Goal: Transaction & Acquisition: Purchase product/service

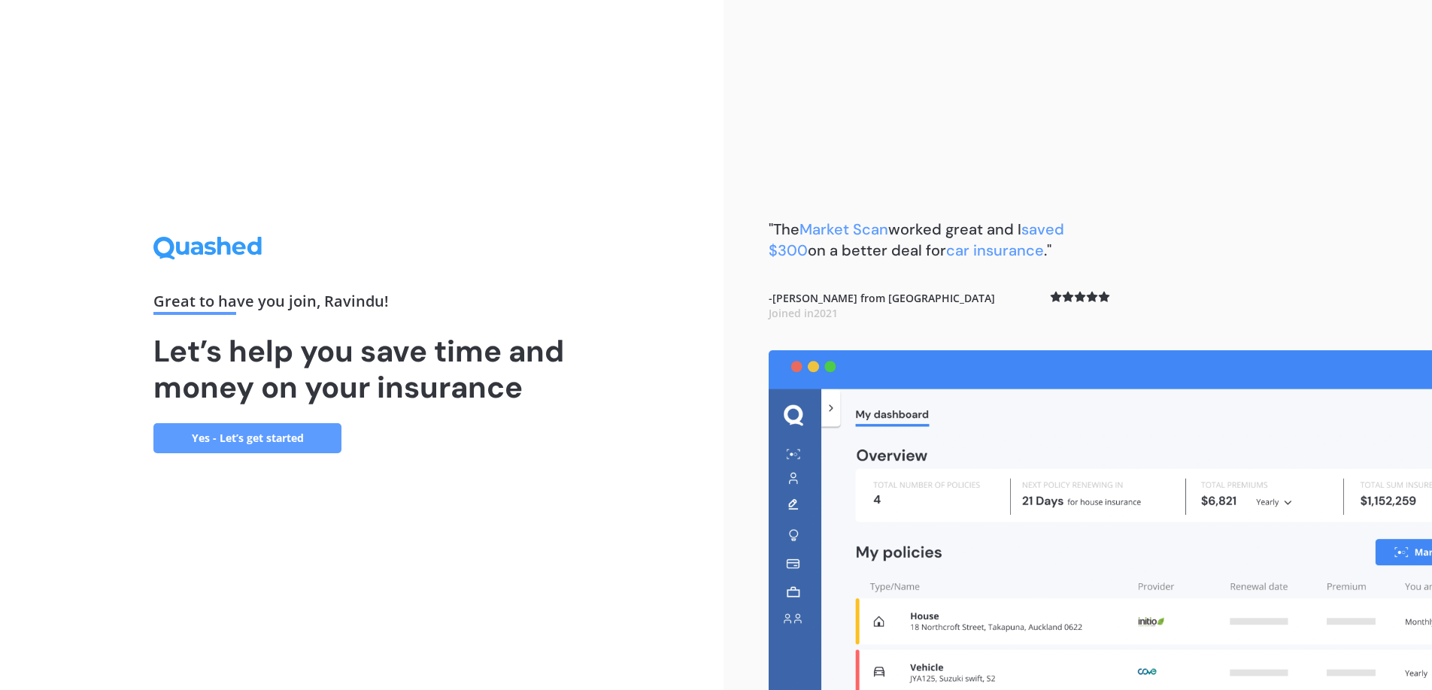
click at [298, 435] on link "Yes - Let’s get started" at bounding box center [247, 438] width 188 height 30
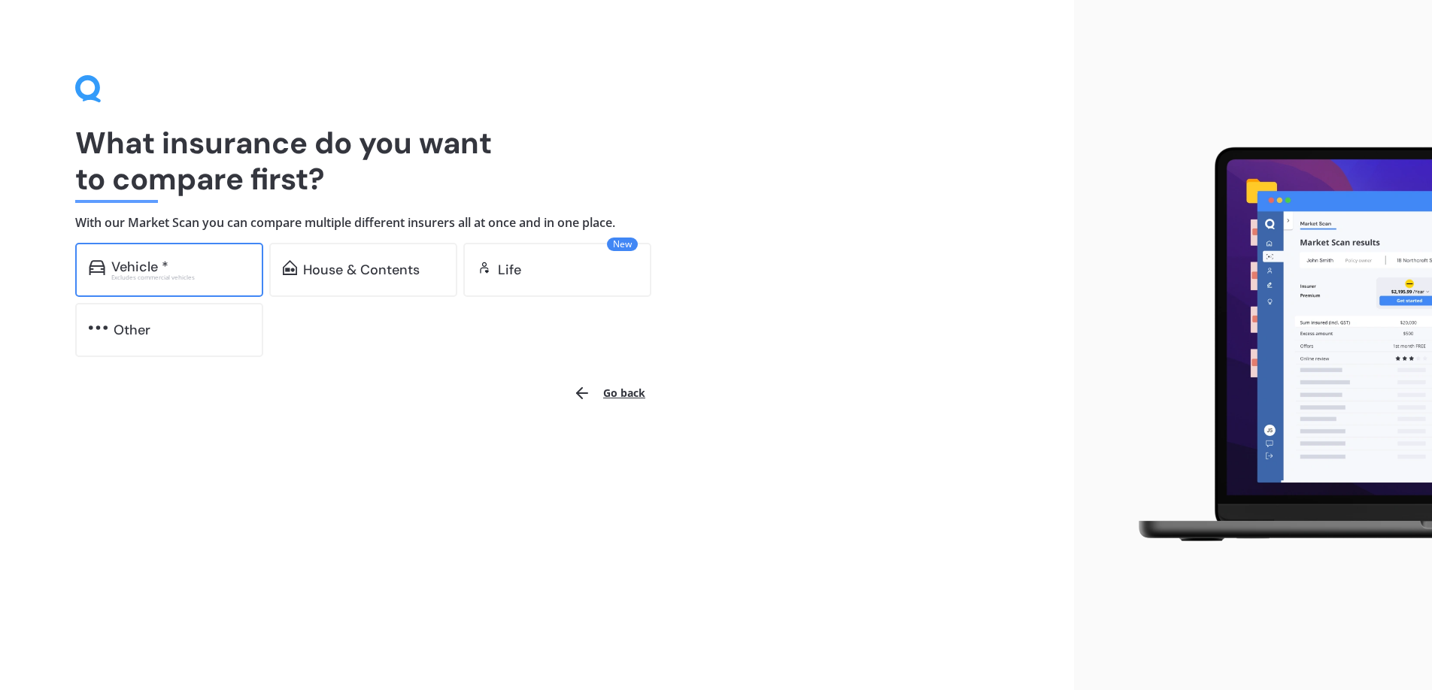
click at [168, 277] on div "Excludes commercial vehicles" at bounding box center [180, 277] width 138 height 6
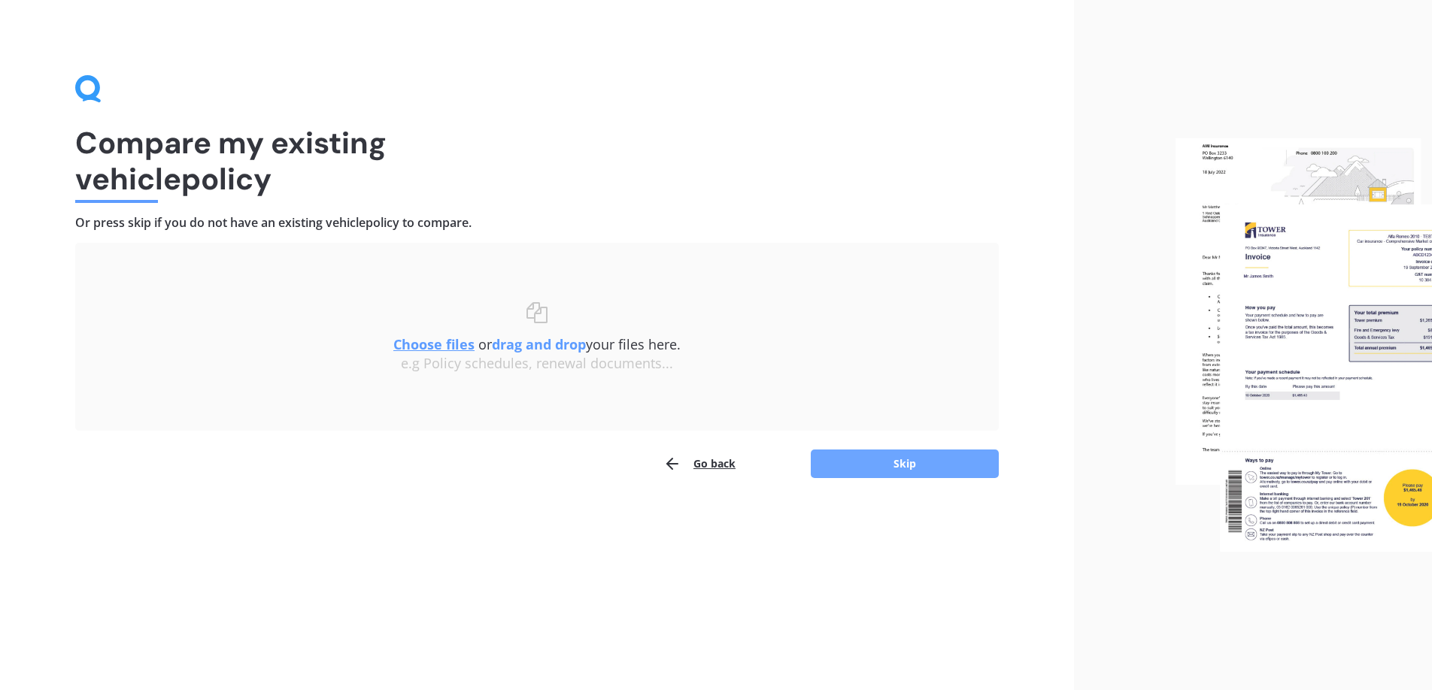
click at [859, 473] on button "Skip" at bounding box center [905, 464] width 188 height 29
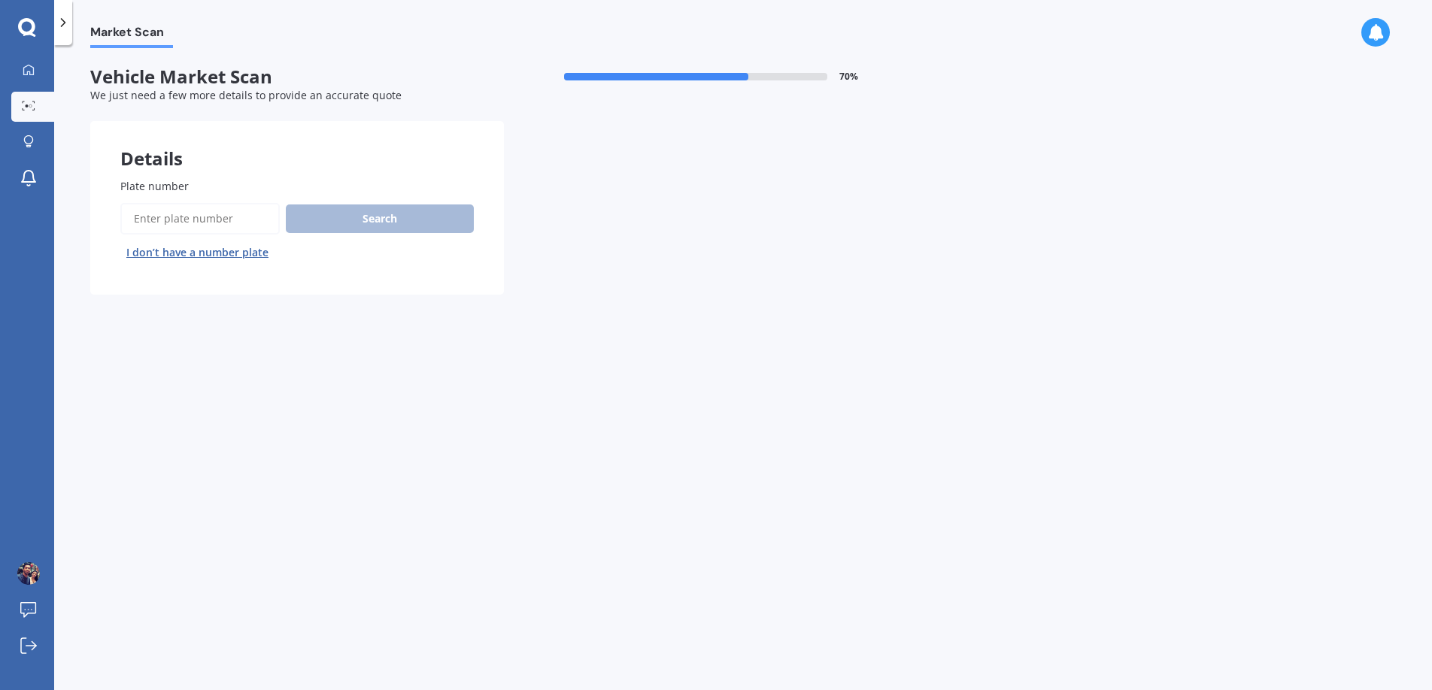
click at [151, 171] on div "Plate number Search I don’t have a number plate" at bounding box center [297, 221] width 414 height 147
click at [153, 175] on div "Plate number Search I don’t have a number plate" at bounding box center [297, 221] width 414 height 147
click at [161, 190] on span "Plate number" at bounding box center [154, 186] width 68 height 14
click at [161, 203] on input "Plate number" at bounding box center [199, 219] width 159 height 32
click at [162, 214] on input "Plate number" at bounding box center [199, 219] width 159 height 32
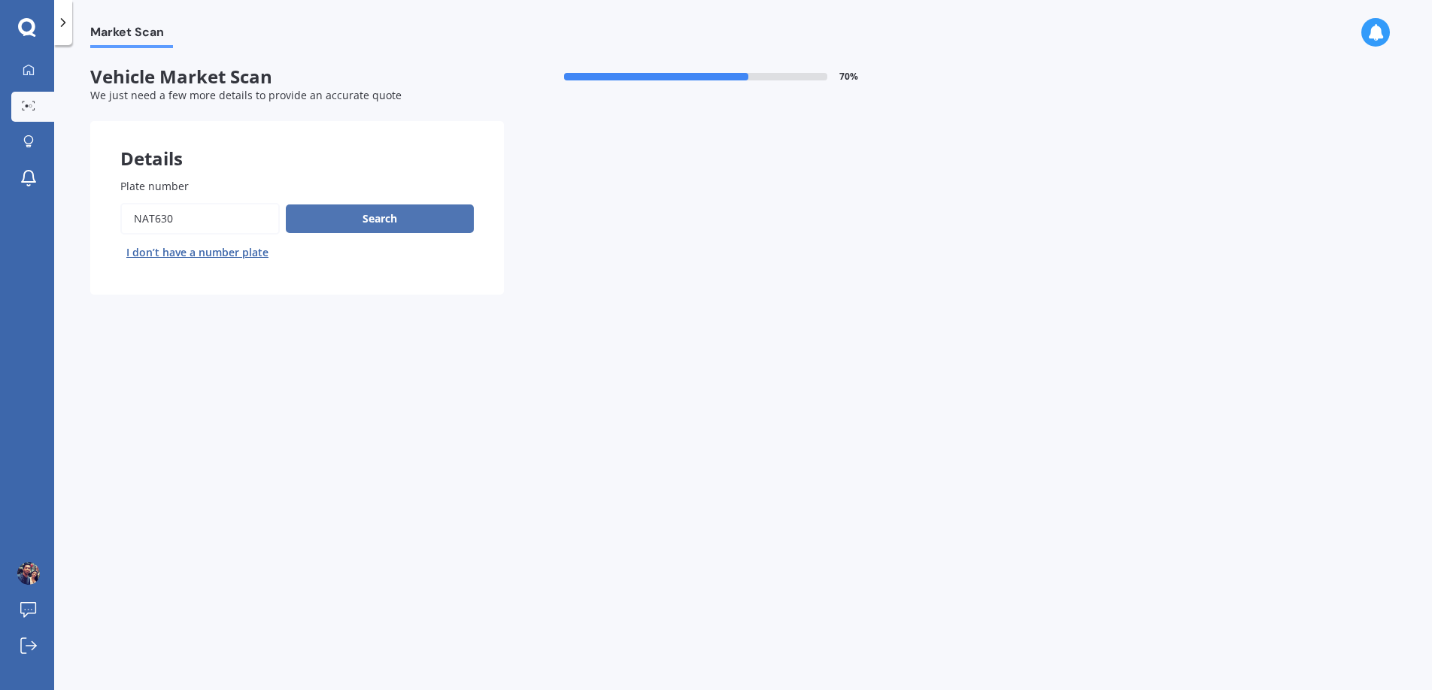
type input "NAT630"
click at [395, 229] on button "Search" at bounding box center [380, 219] width 188 height 29
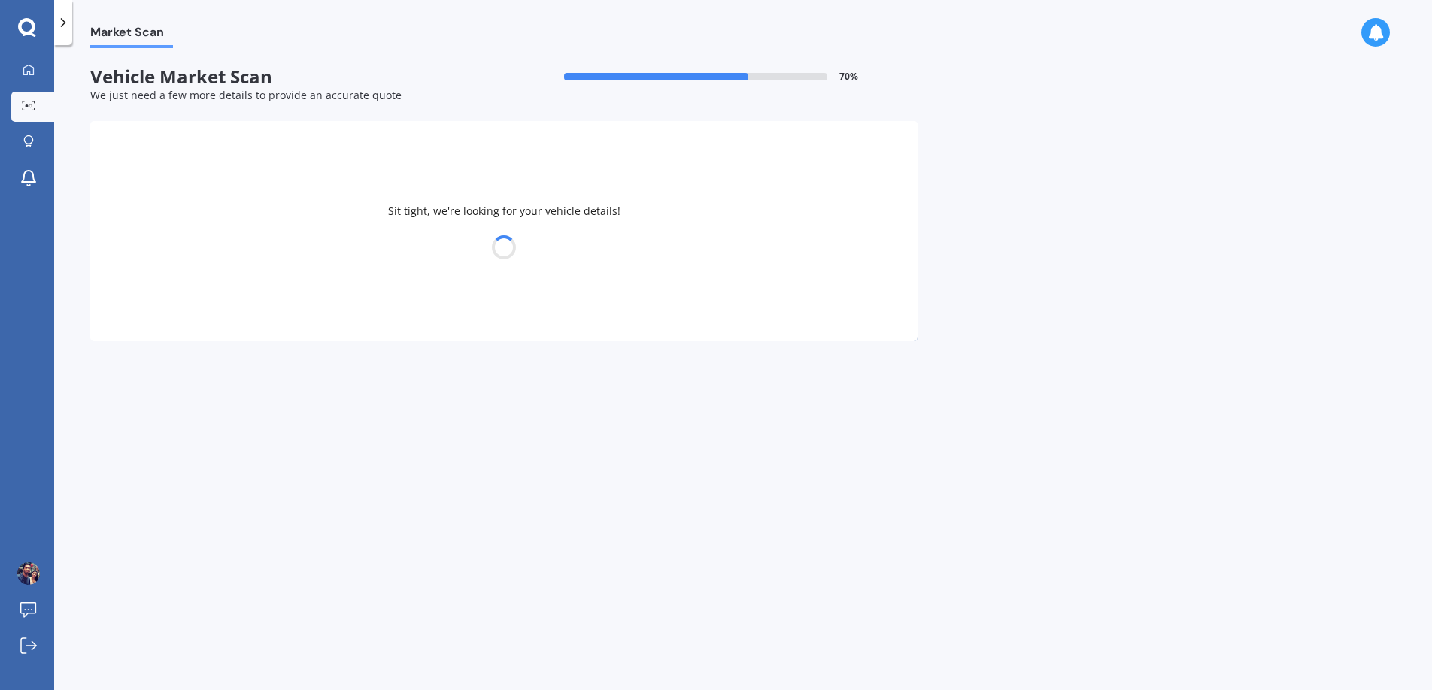
select select "BMW"
select select "X1"
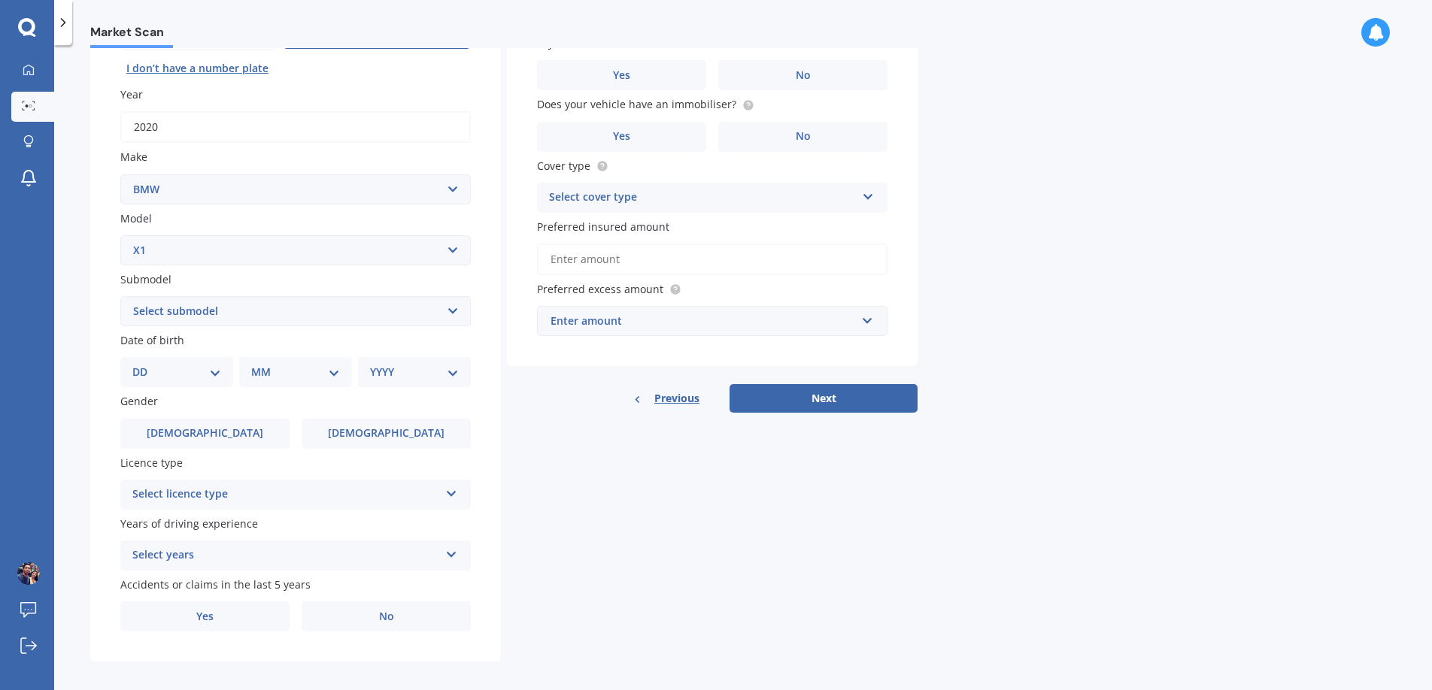
scroll to position [195, 0]
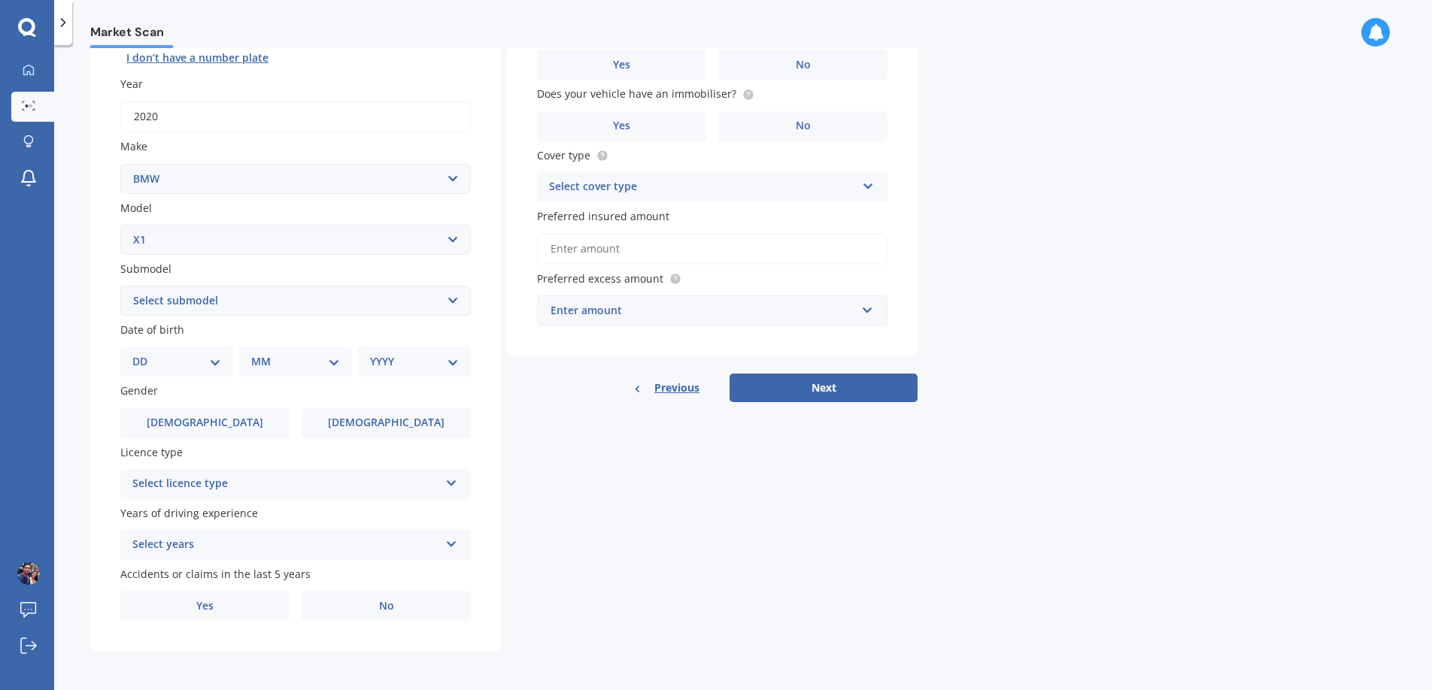
click at [183, 440] on div "Plate number Search I don’t have a number plate Year [DATE] Make Select make AC…" at bounding box center [295, 302] width 411 height 698
click at [187, 422] on label "[DEMOGRAPHIC_DATA]" at bounding box center [204, 423] width 169 height 30
click at [0, 0] on input "[DEMOGRAPHIC_DATA]" at bounding box center [0, 0] width 0 height 0
click at [126, 365] on div "DD 01 02 03 04 05 06 07 08 09 10 11 12 13 14 15 16 17 18 19 20 21 22 23 24 25 2…" at bounding box center [176, 362] width 113 height 30
click at [142, 361] on select "DD 01 02 03 04 05 06 07 08 09 10 11 12 13 14 15 16 17 18 19 20 21 22 23 24 25 2…" at bounding box center [176, 361] width 89 height 17
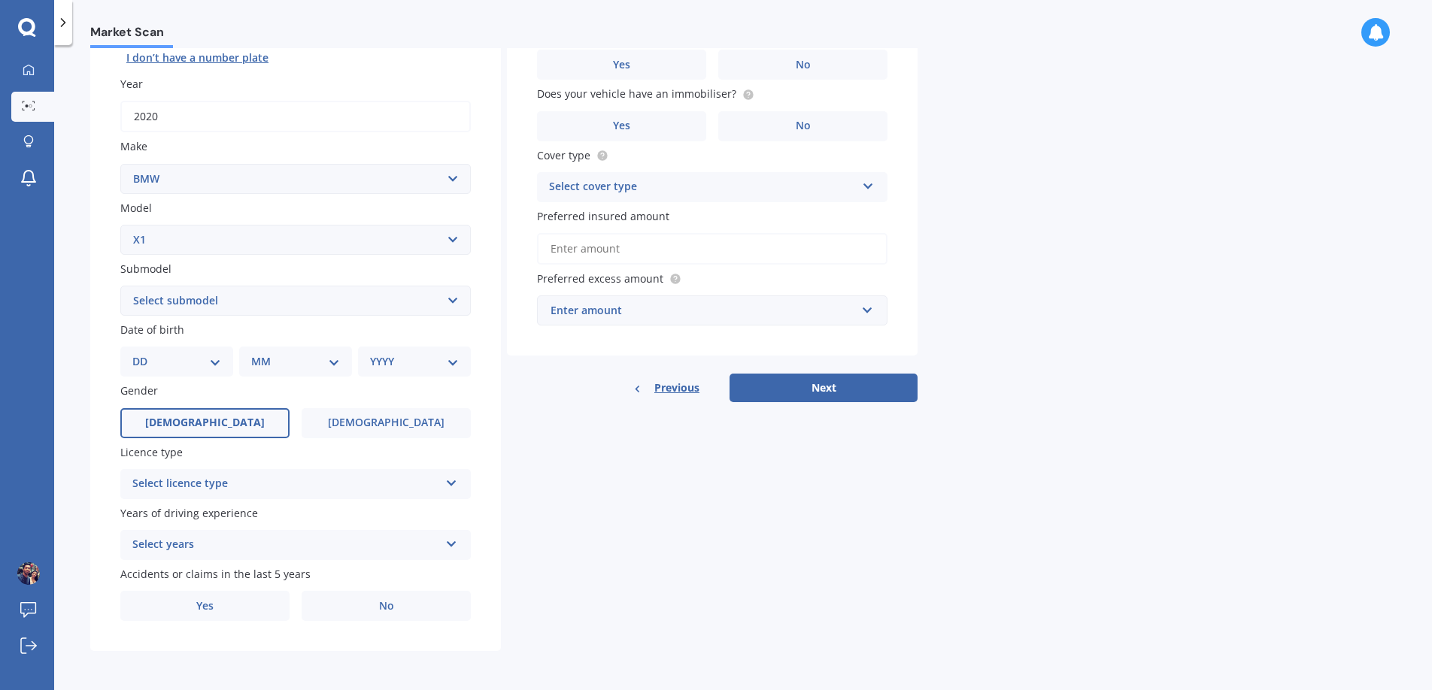
select select "05"
click at [144, 353] on select "DD 01 02 03 04 05 06 07 08 09 10 11 12 13 14 15 16 17 18 19 20 21 22 23 24 25 2…" at bounding box center [176, 361] width 89 height 17
click at [255, 362] on div "MM 01 02 03 04 05 06 07 08 09 10 11 12" at bounding box center [298, 362] width 107 height 30
click at [271, 357] on select "MM 01 02 03 04 05 06 07 08 09 10 11 12" at bounding box center [298, 361] width 83 height 17
select select "06"
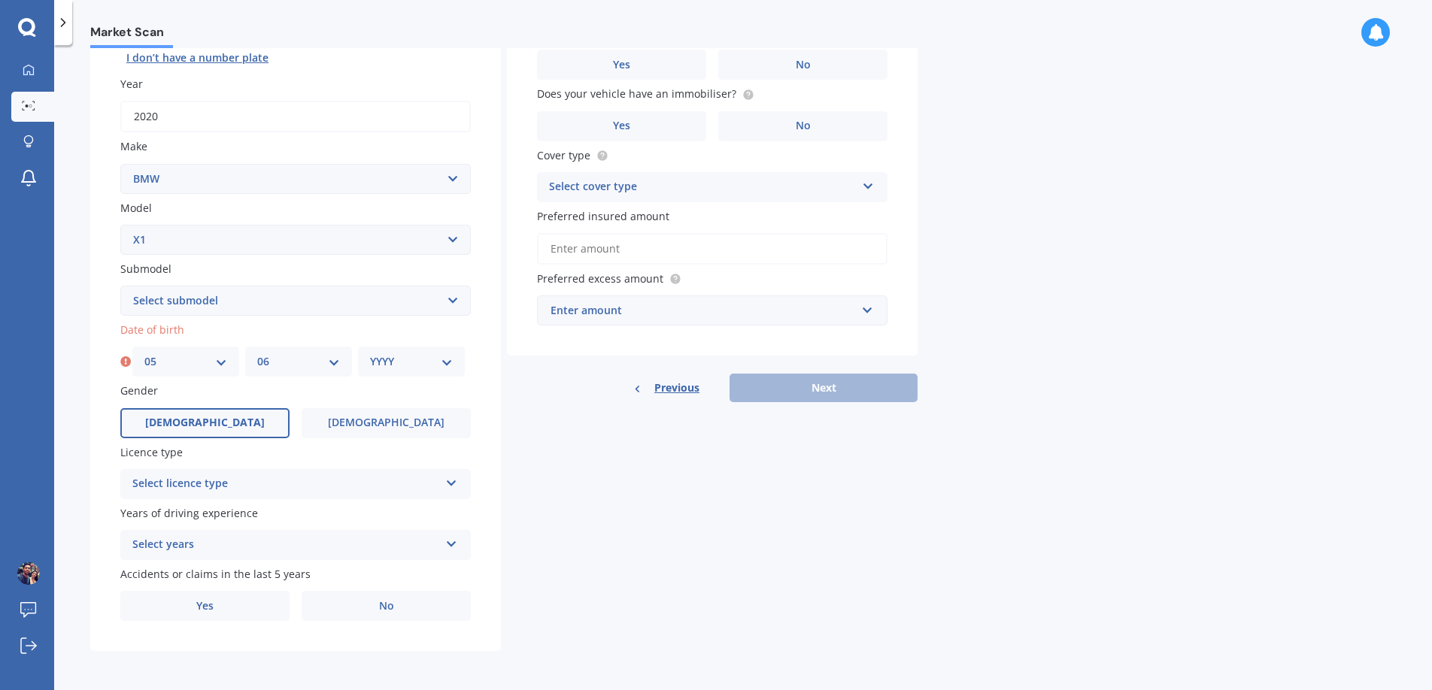
click at [257, 353] on select "MM 01 02 03 04 05 06 07 08 09 10 11 12" at bounding box center [298, 361] width 83 height 17
click at [401, 367] on select "YYYY 2025 2024 2023 2022 2021 2020 2019 2018 2017 2016 2015 2014 2013 2012 2011…" at bounding box center [411, 361] width 83 height 17
select select "1990"
click at [370, 353] on select "YYYY 2025 2024 2023 2022 2021 2020 2019 2018 2017 2016 2015 2014 2013 2012 2011…" at bounding box center [411, 361] width 83 height 17
click at [323, 483] on div "Select licence type" at bounding box center [285, 484] width 307 height 18
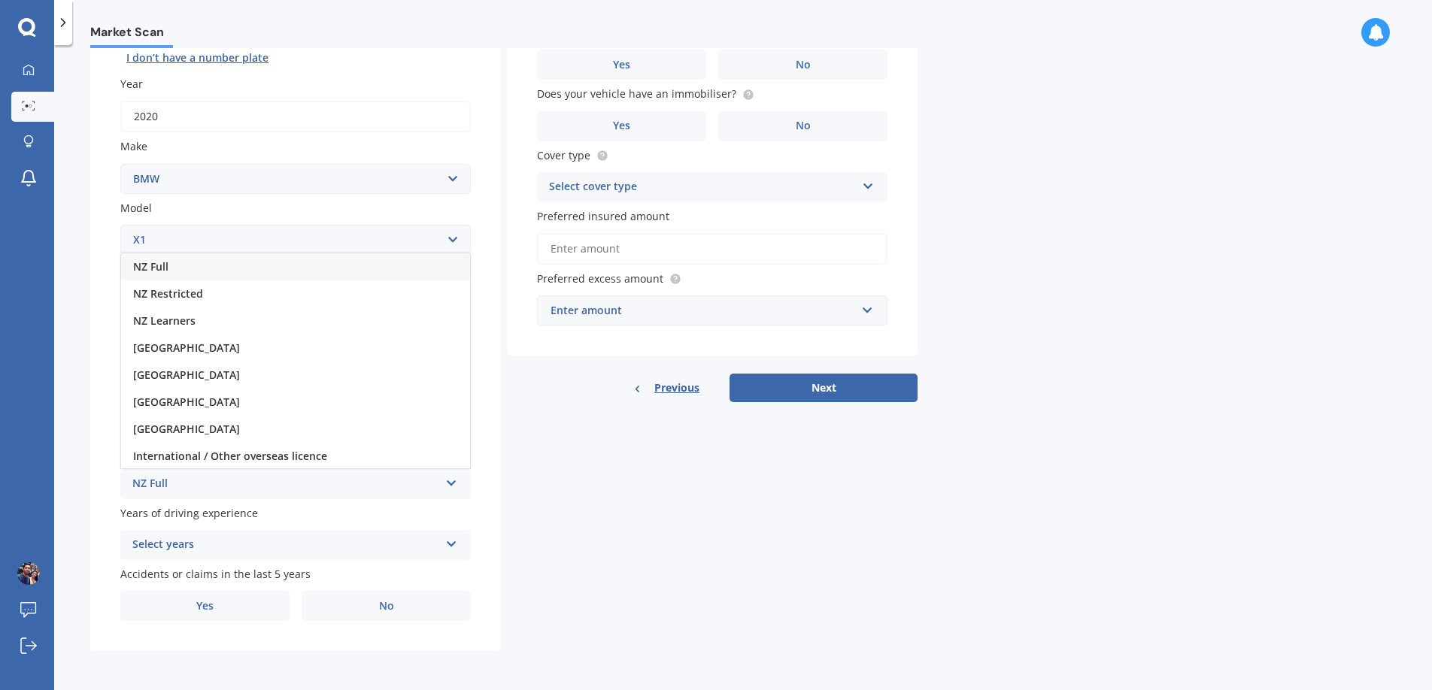
click at [282, 271] on div "NZ Full" at bounding box center [295, 266] width 349 height 27
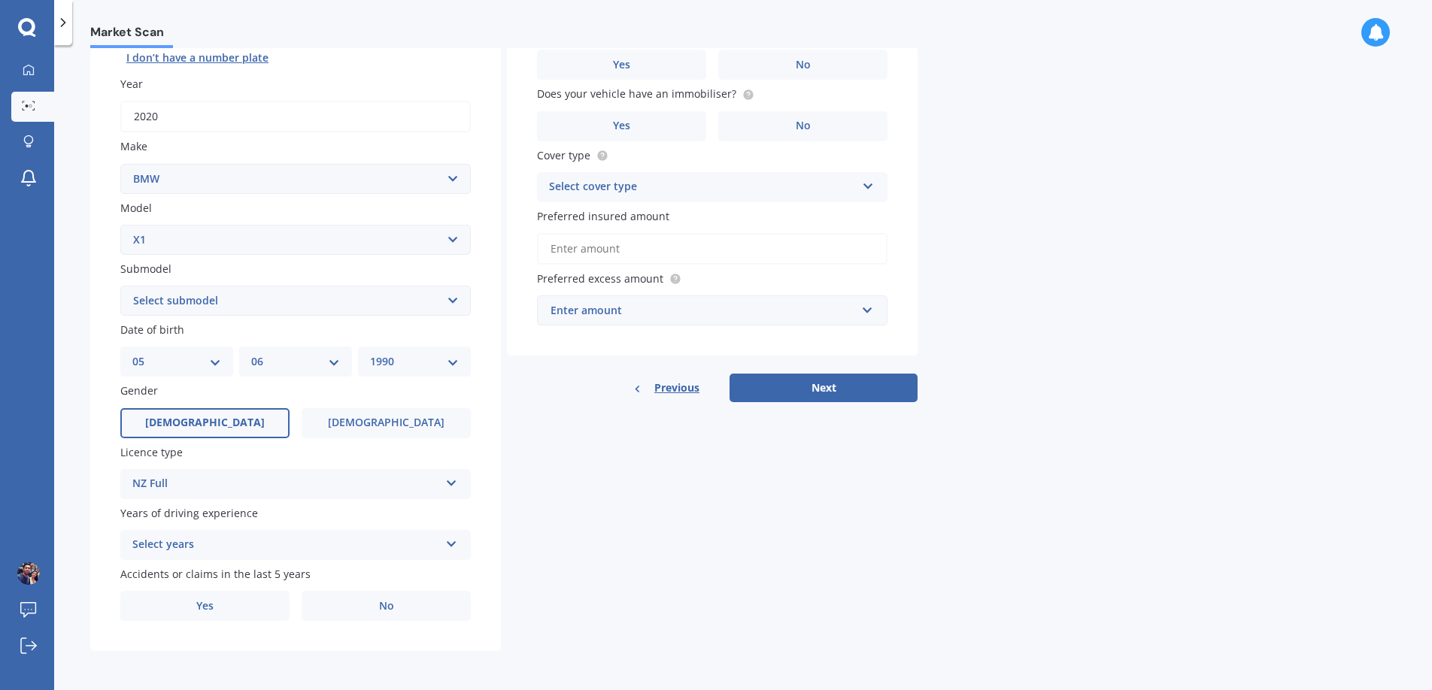
click at [200, 542] on div "Select years" at bounding box center [285, 545] width 307 height 18
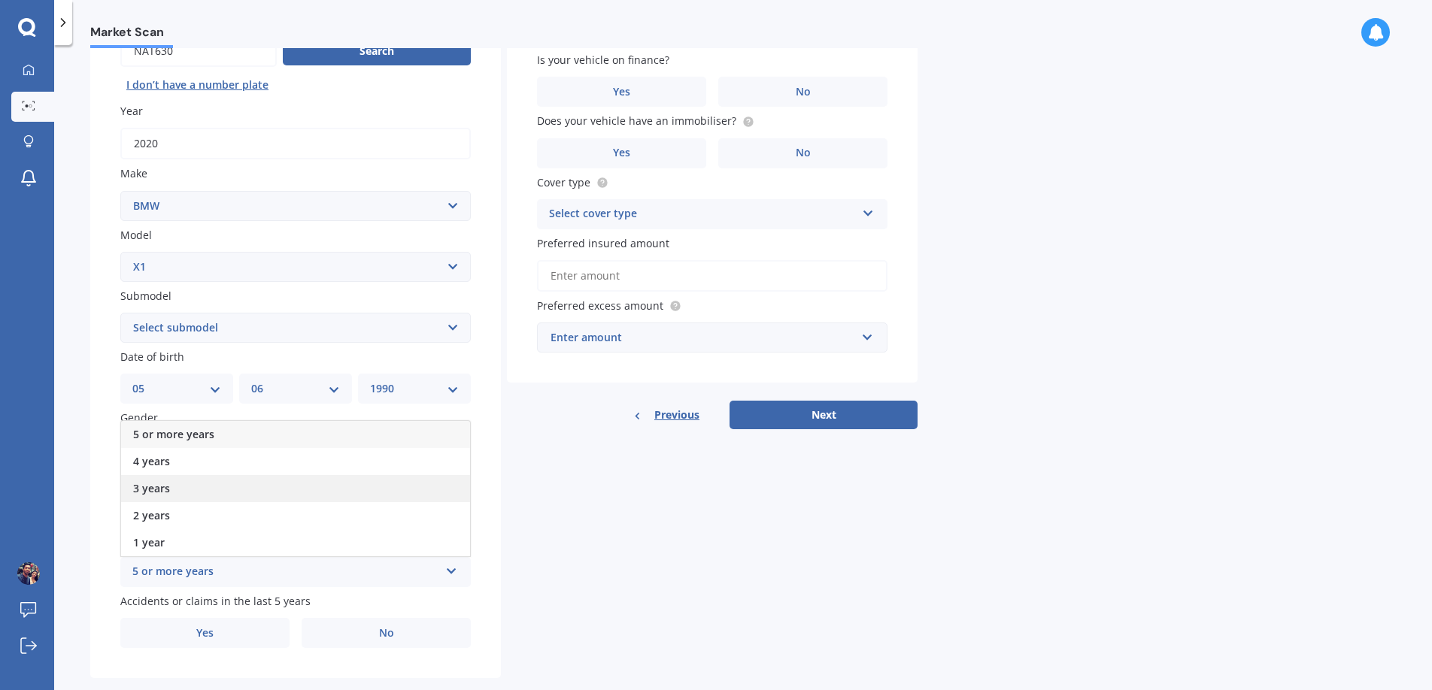
scroll to position [166, 0]
click at [241, 441] on div "5 or more years" at bounding box center [295, 436] width 349 height 27
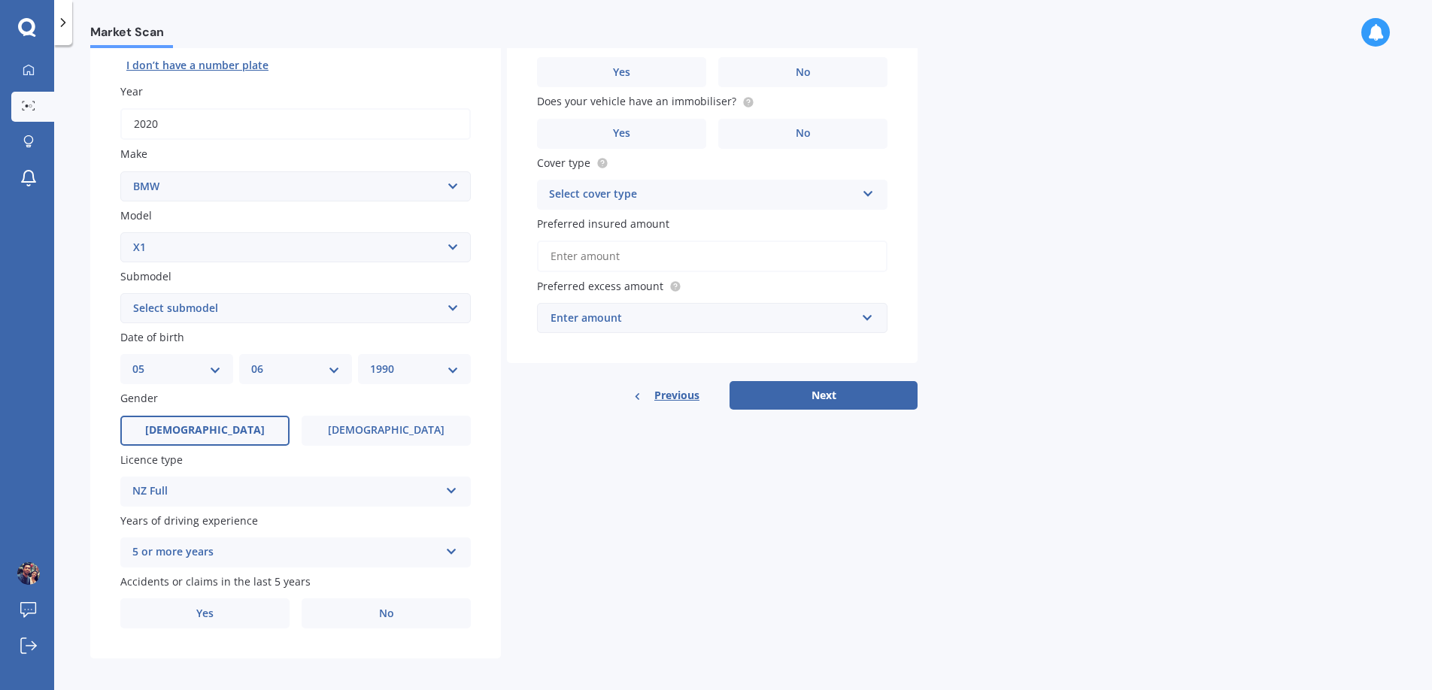
scroll to position [195, 0]
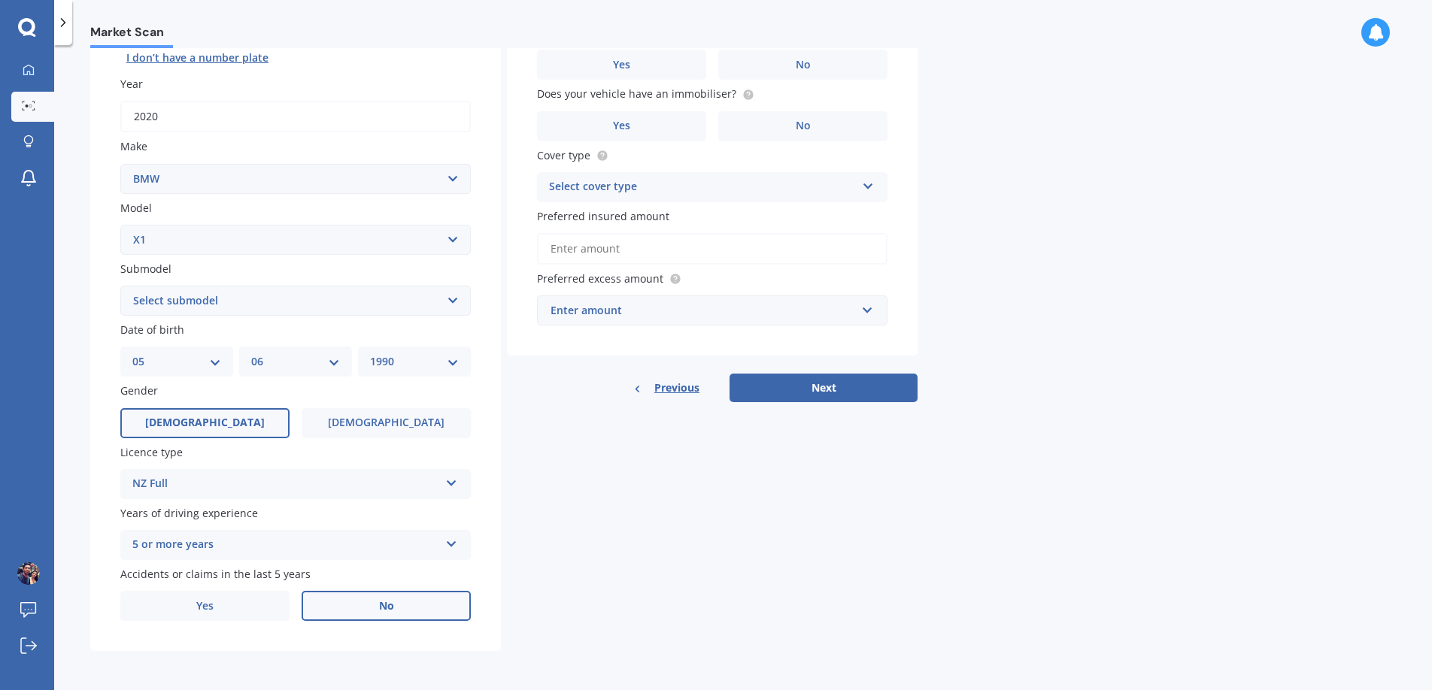
click at [369, 612] on label "No" at bounding box center [385, 606] width 169 height 30
click at [0, 0] on input "No" at bounding box center [0, 0] width 0 height 0
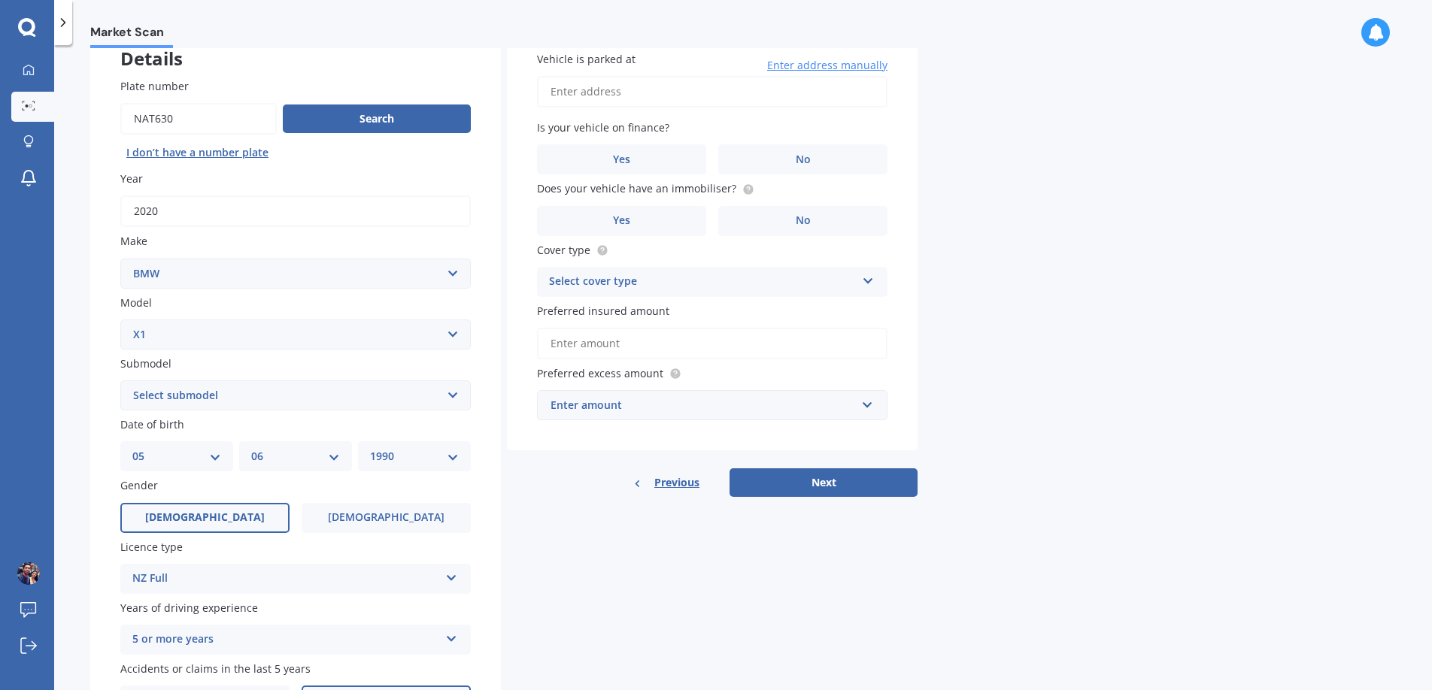
scroll to position [0, 0]
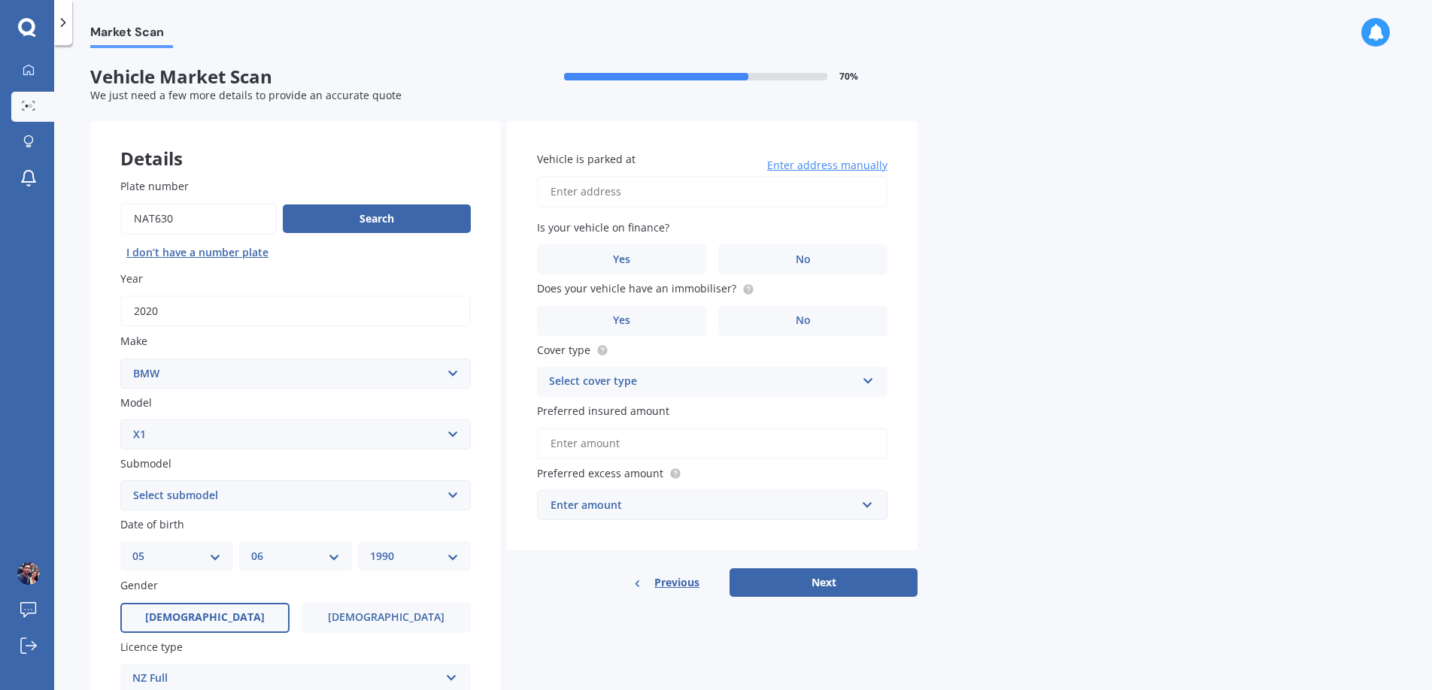
click at [575, 156] on span "Vehicle is parked at" at bounding box center [586, 159] width 98 height 14
click at [575, 176] on input "Vehicle is parked at" at bounding box center [712, 192] width 350 height 32
click at [777, 188] on input "Vehicle is parked at" at bounding box center [712, 192] width 350 height 32
click at [775, 189] on input "Vehicle is parked at" at bounding box center [712, 192] width 350 height 32
type input "[STREET_ADDRESS][PERSON_NAME]"
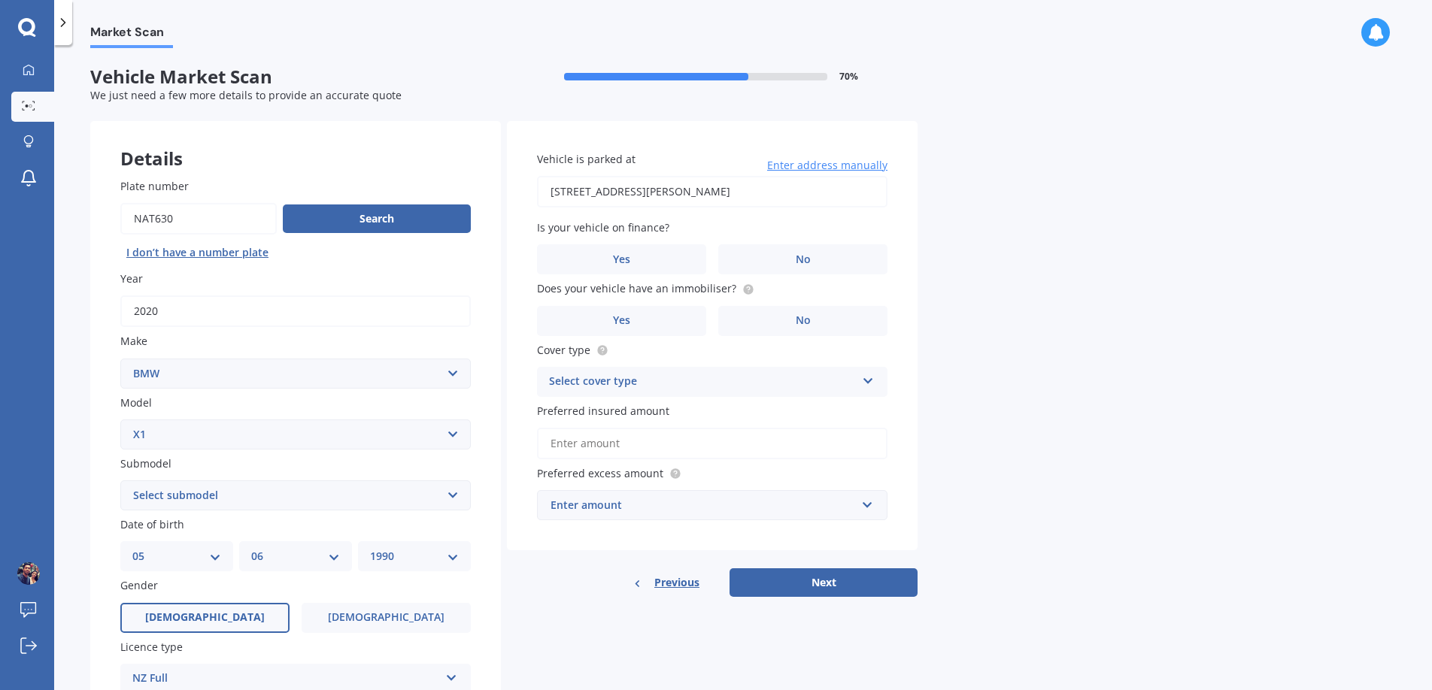
click at [922, 232] on div "Market Scan Vehicle Market Scan 70 % We just need a few more details to provide…" at bounding box center [742, 370] width 1377 height 645
click at [639, 245] on label "Yes" at bounding box center [621, 259] width 169 height 30
click at [0, 0] on input "Yes" at bounding box center [0, 0] width 0 height 0
click at [685, 283] on span "Does your vehicle have an immobiliser?" at bounding box center [636, 289] width 199 height 14
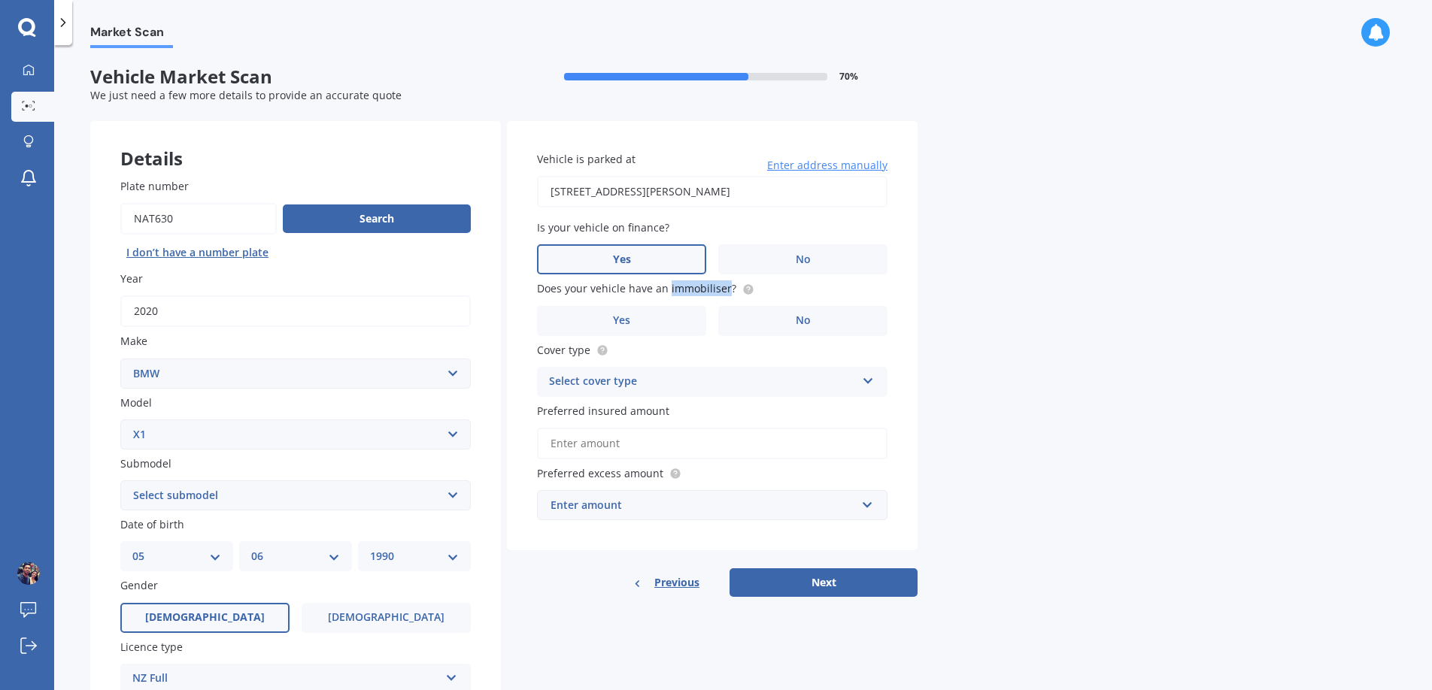
copy span "immobiliser"
click at [632, 310] on label "Yes" at bounding box center [621, 321] width 169 height 30
click at [0, 0] on input "Yes" at bounding box center [0, 0] width 0 height 0
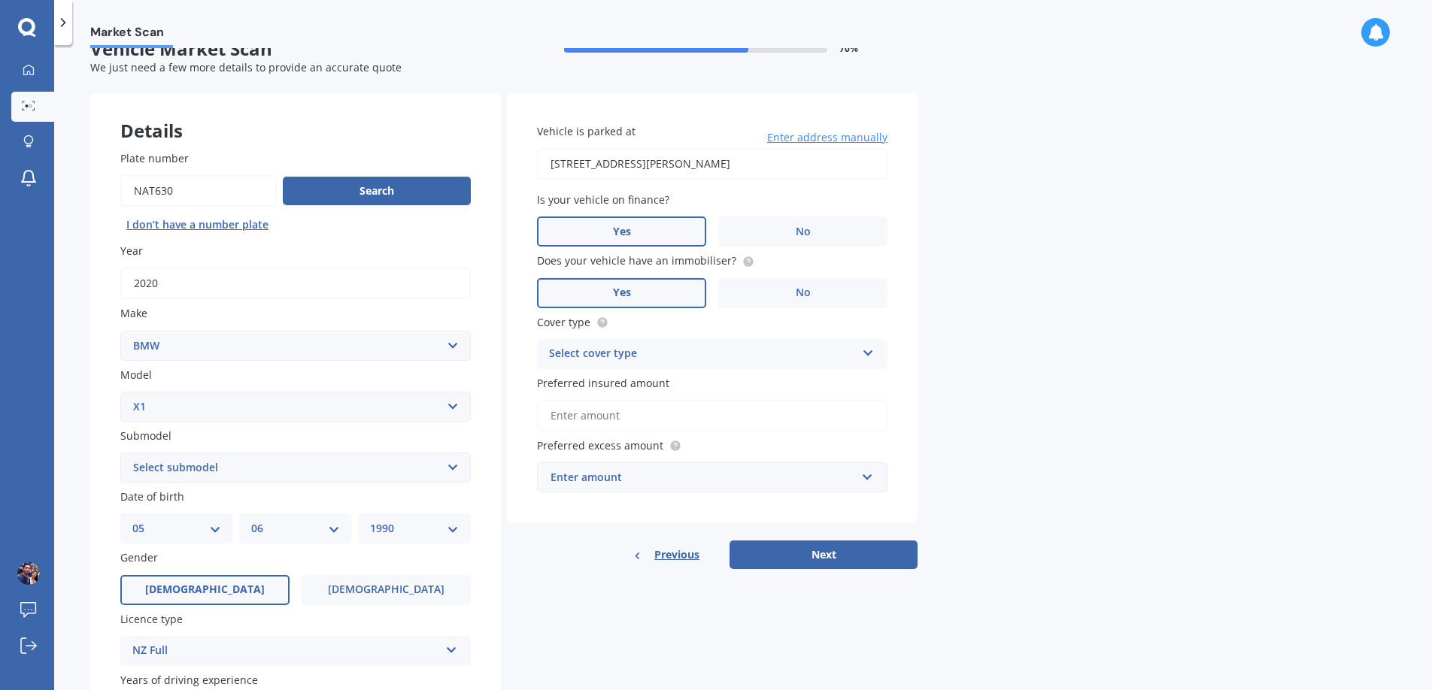
scroll to position [29, 0]
click at [725, 365] on div "Select cover type Comprehensive Third Party, Fire & Theft Third Party" at bounding box center [712, 353] width 350 height 30
click at [728, 389] on div "Comprehensive" at bounding box center [712, 382] width 349 height 27
click at [712, 417] on input "Preferred insured amount" at bounding box center [712, 415] width 350 height 32
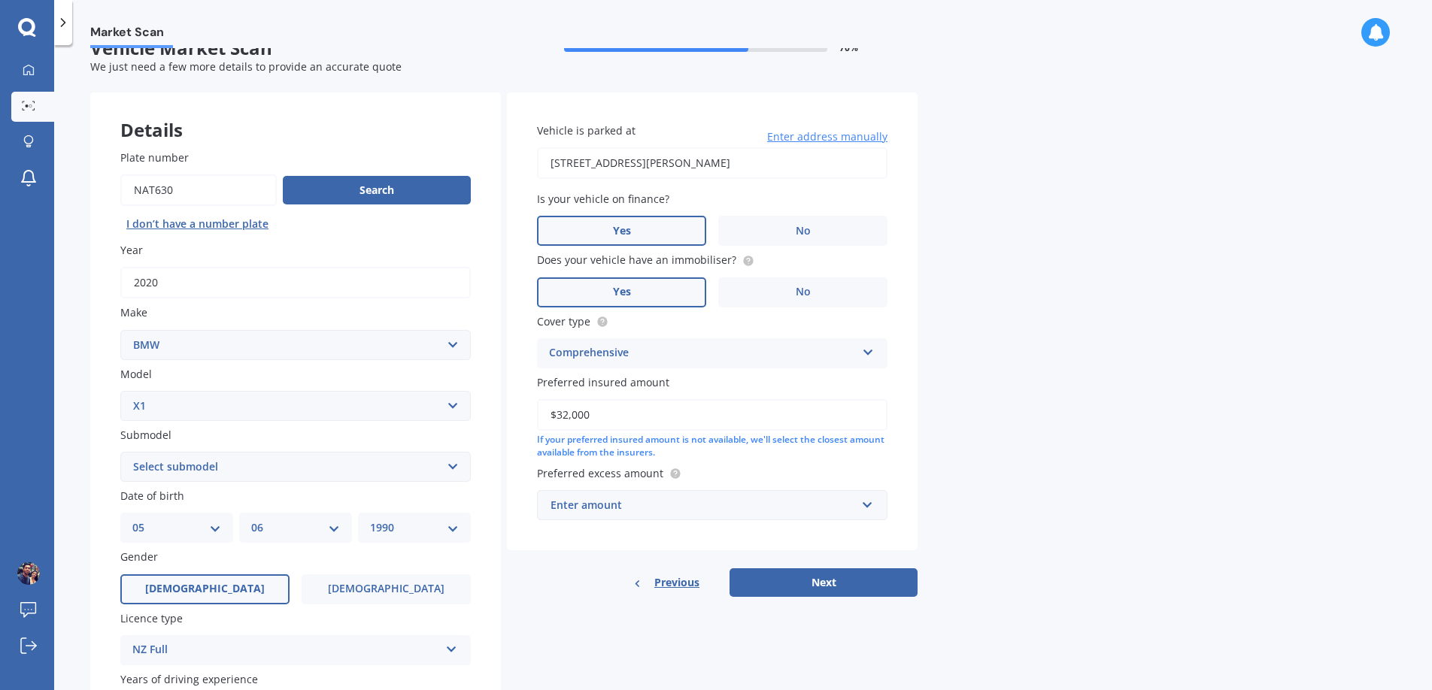
type input "$32,000"
click at [1004, 326] on div "Market Scan Vehicle Market Scan 70 % We just need a few more details to provide…" at bounding box center [742, 370] width 1377 height 645
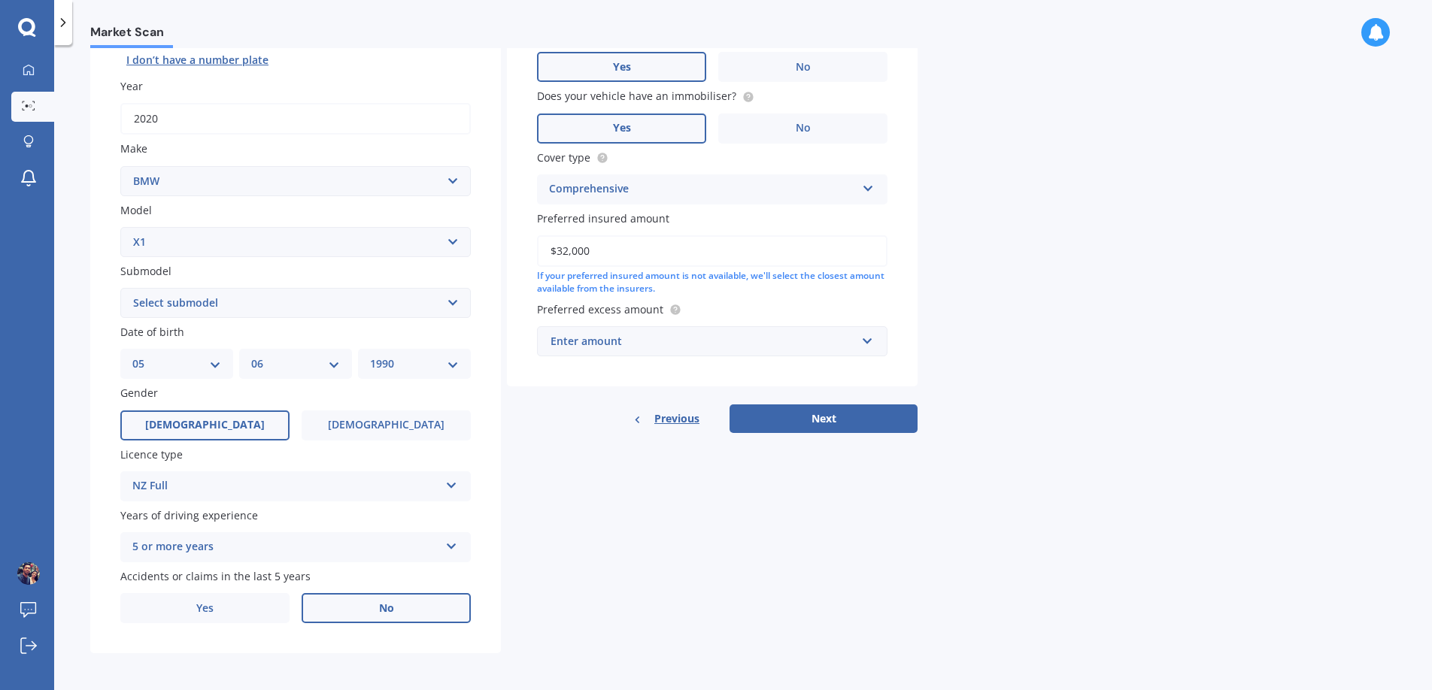
scroll to position [193, 0]
click at [750, 343] on div "Enter amount" at bounding box center [702, 340] width 305 height 17
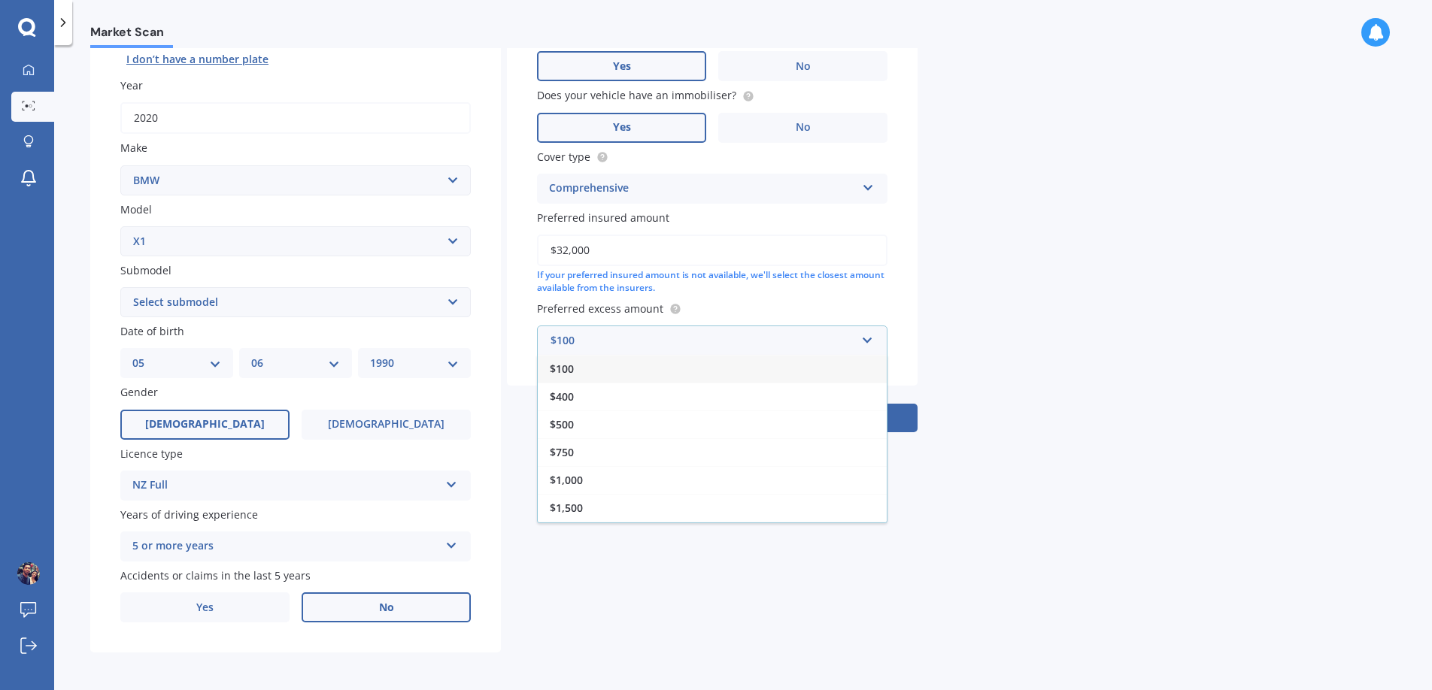
click at [1029, 263] on div "Market Scan Vehicle Market Scan 70 % We just need a few more details to provide…" at bounding box center [742, 370] width 1377 height 645
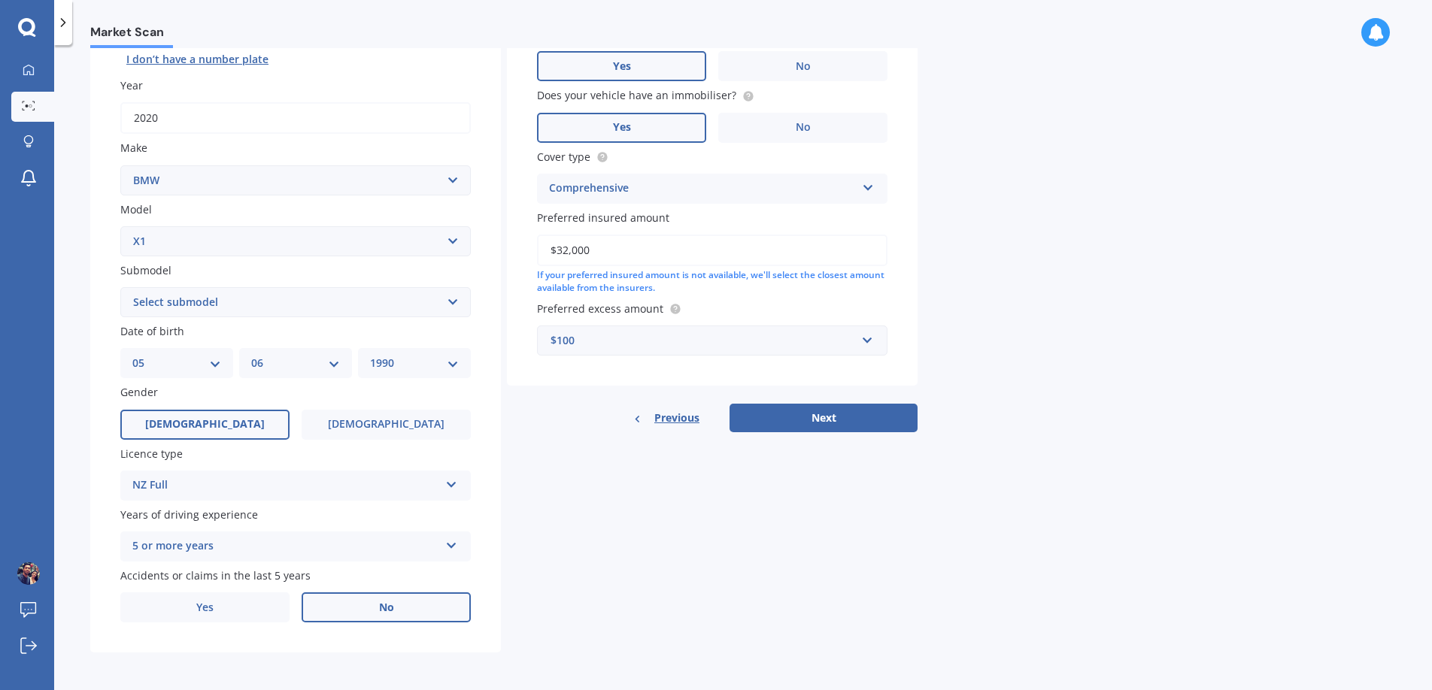
click at [748, 336] on div "$100" at bounding box center [702, 340] width 305 height 17
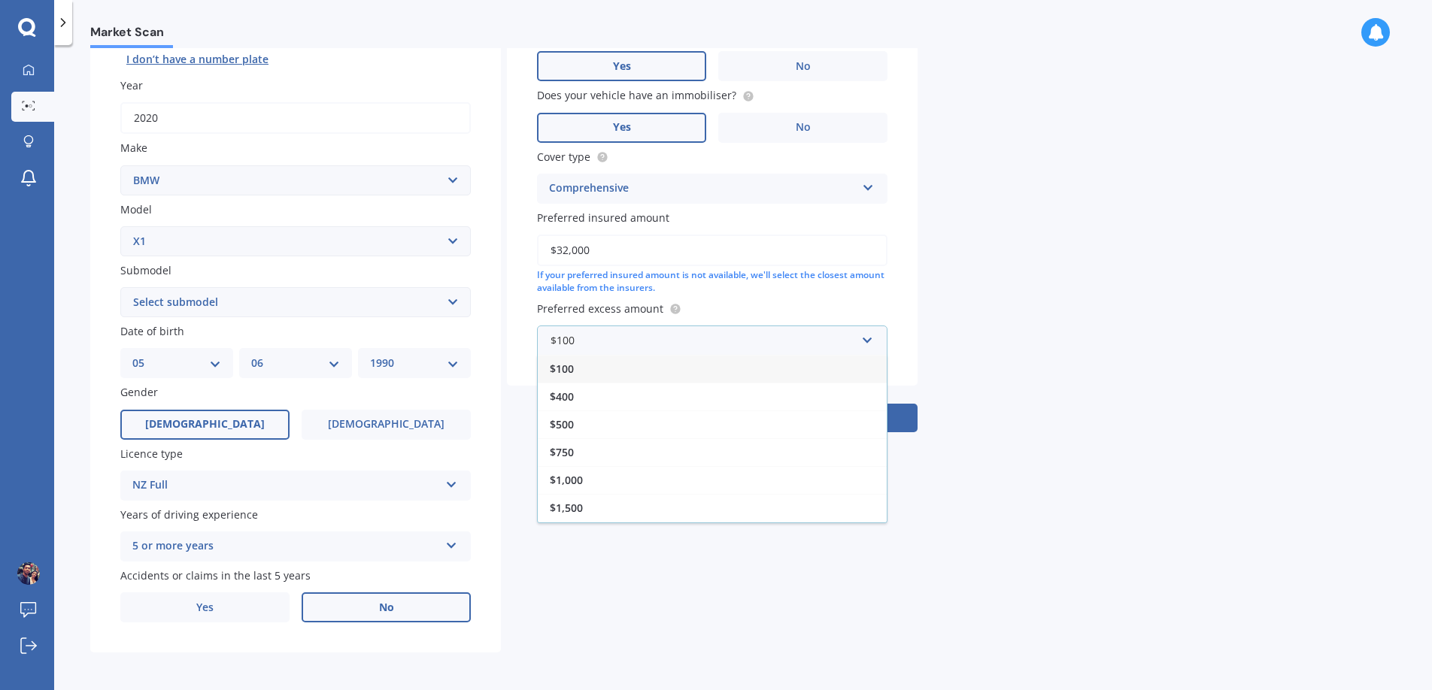
click at [655, 366] on div "$100" at bounding box center [712, 369] width 349 height 28
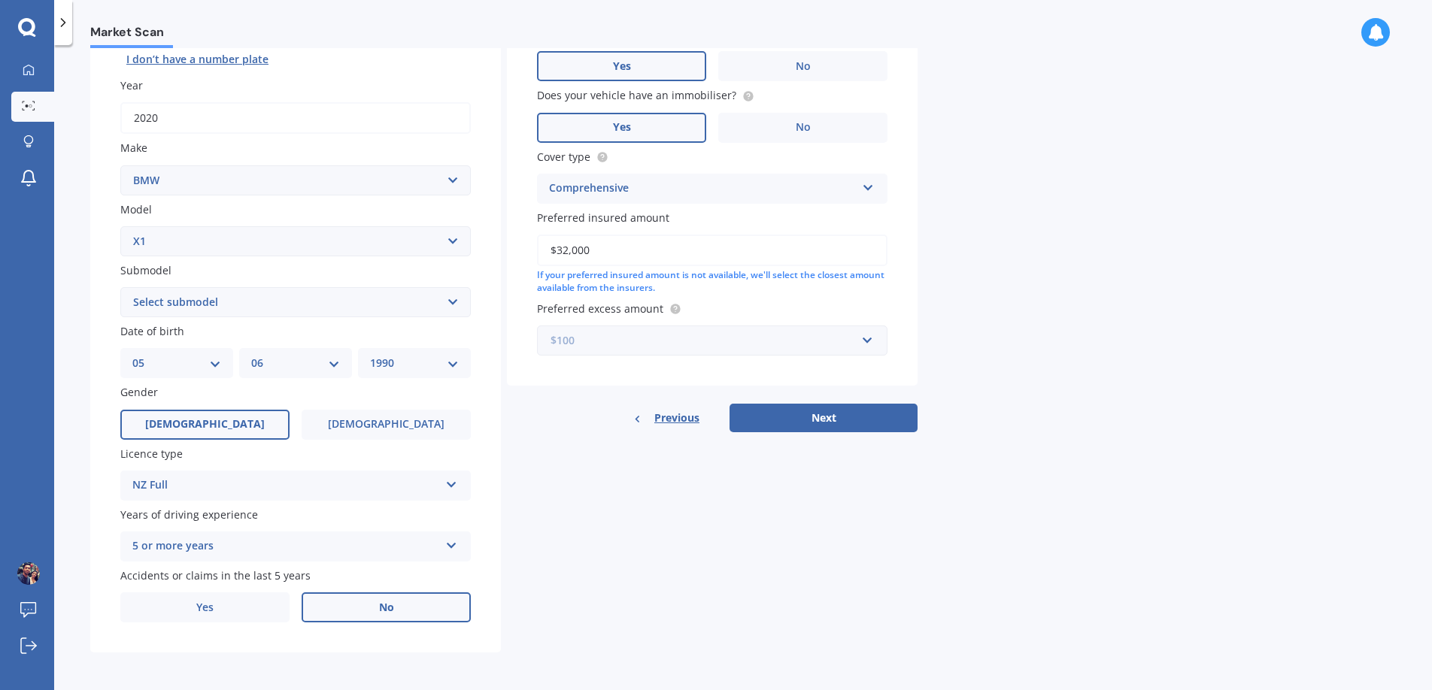
click at [650, 351] on input "text" at bounding box center [706, 340] width 337 height 29
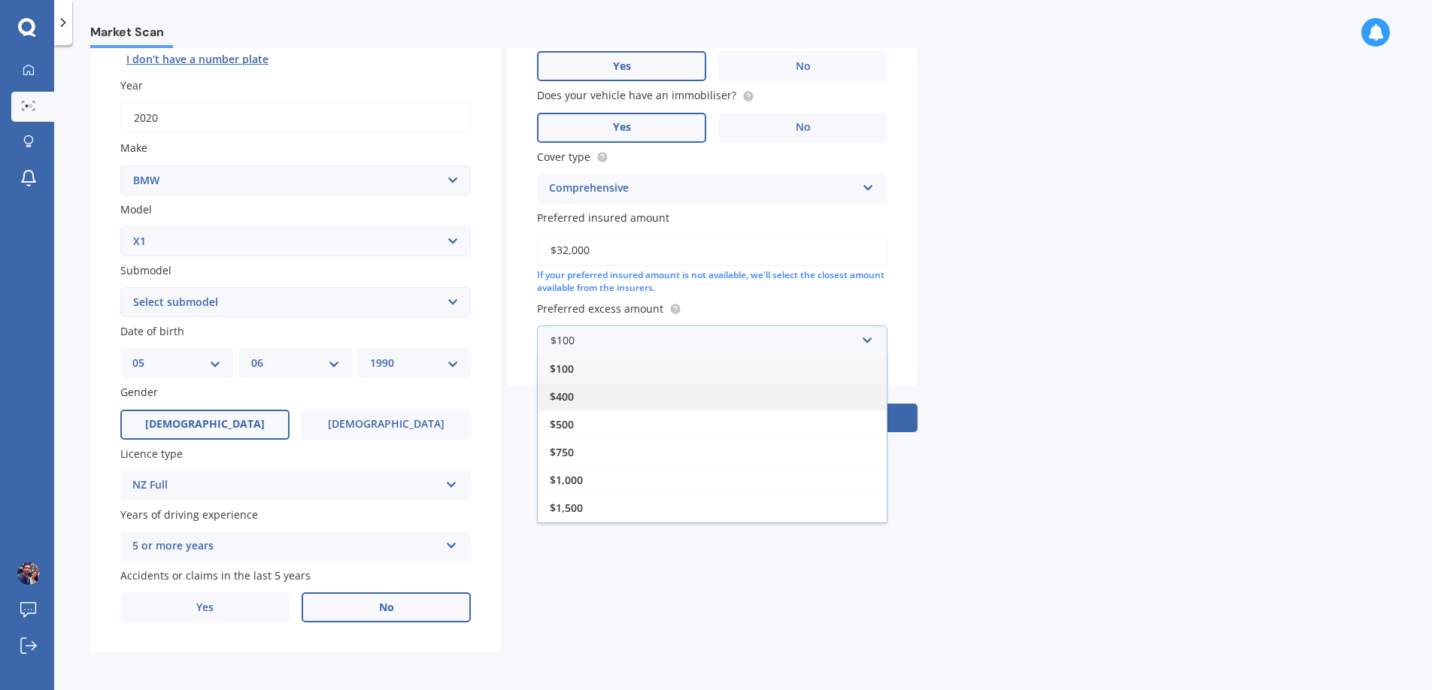
click at [632, 395] on div "$400" at bounding box center [712, 397] width 349 height 28
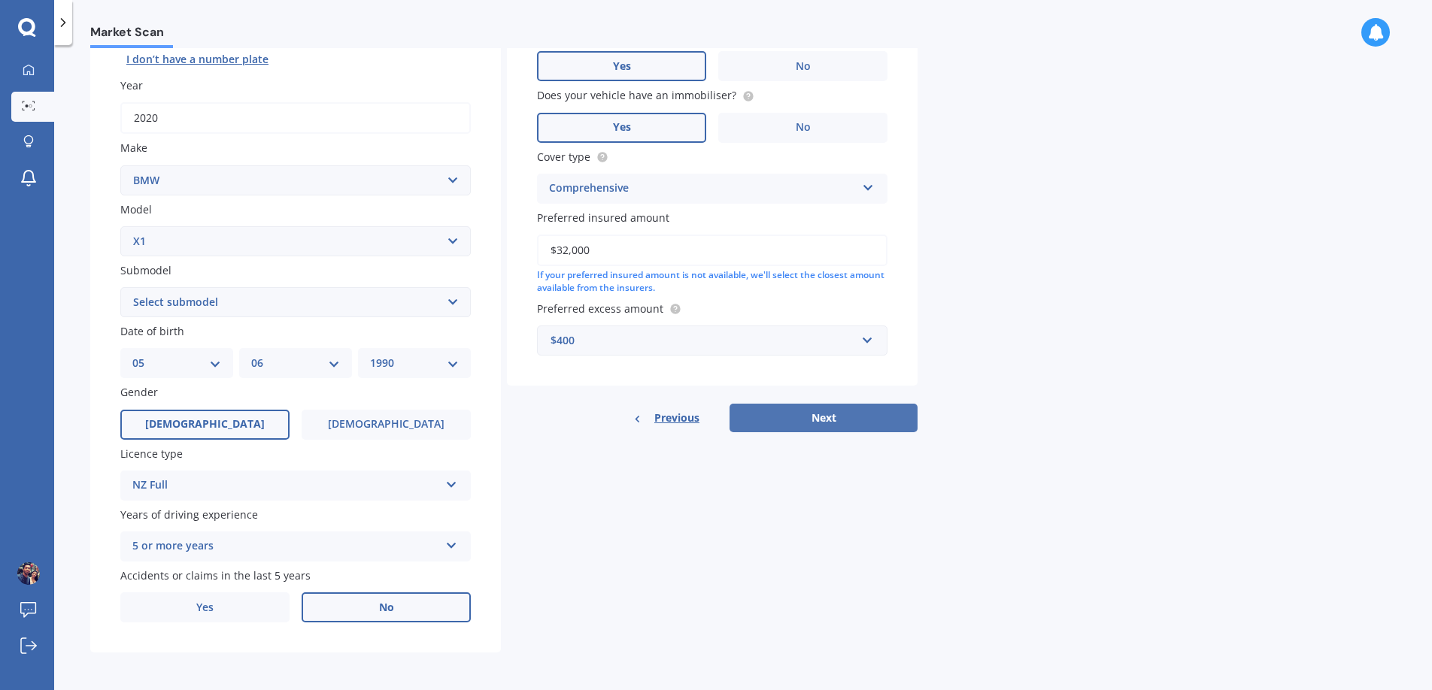
click at [856, 408] on button "Next" at bounding box center [823, 418] width 188 height 29
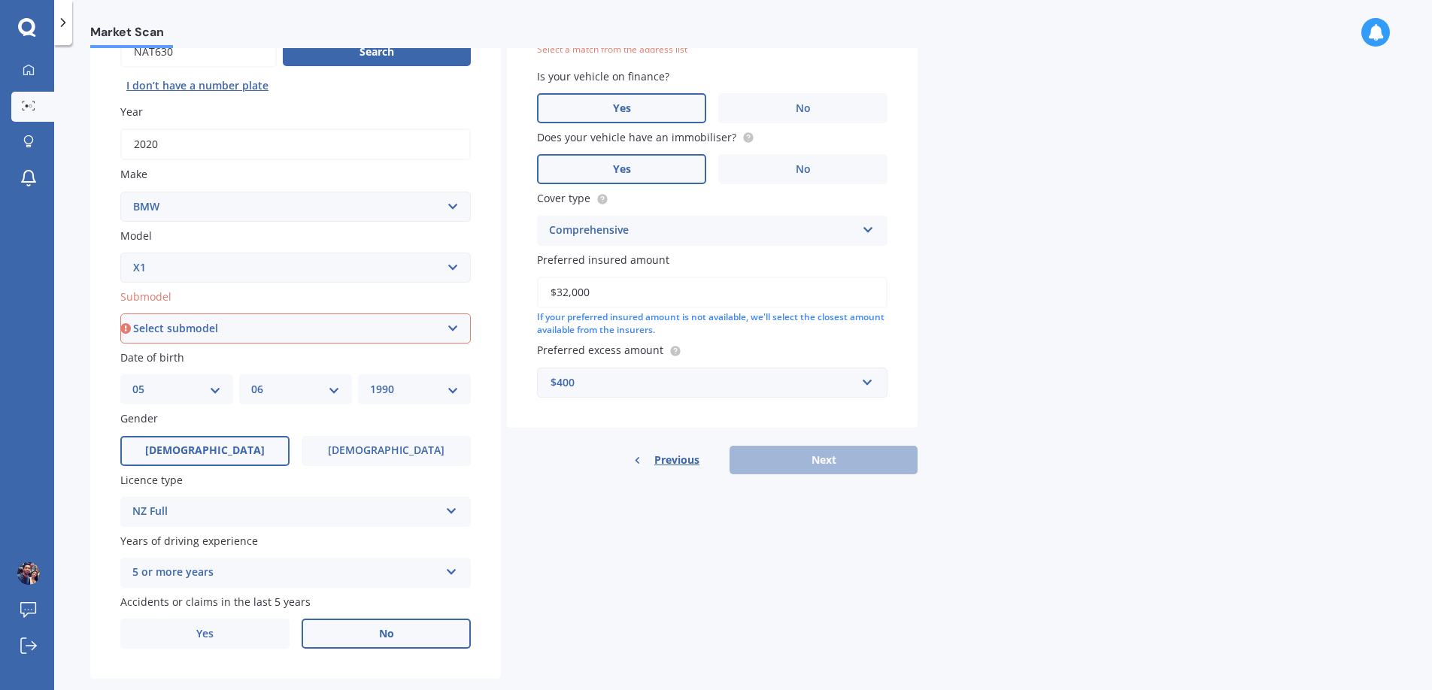
scroll to position [49, 0]
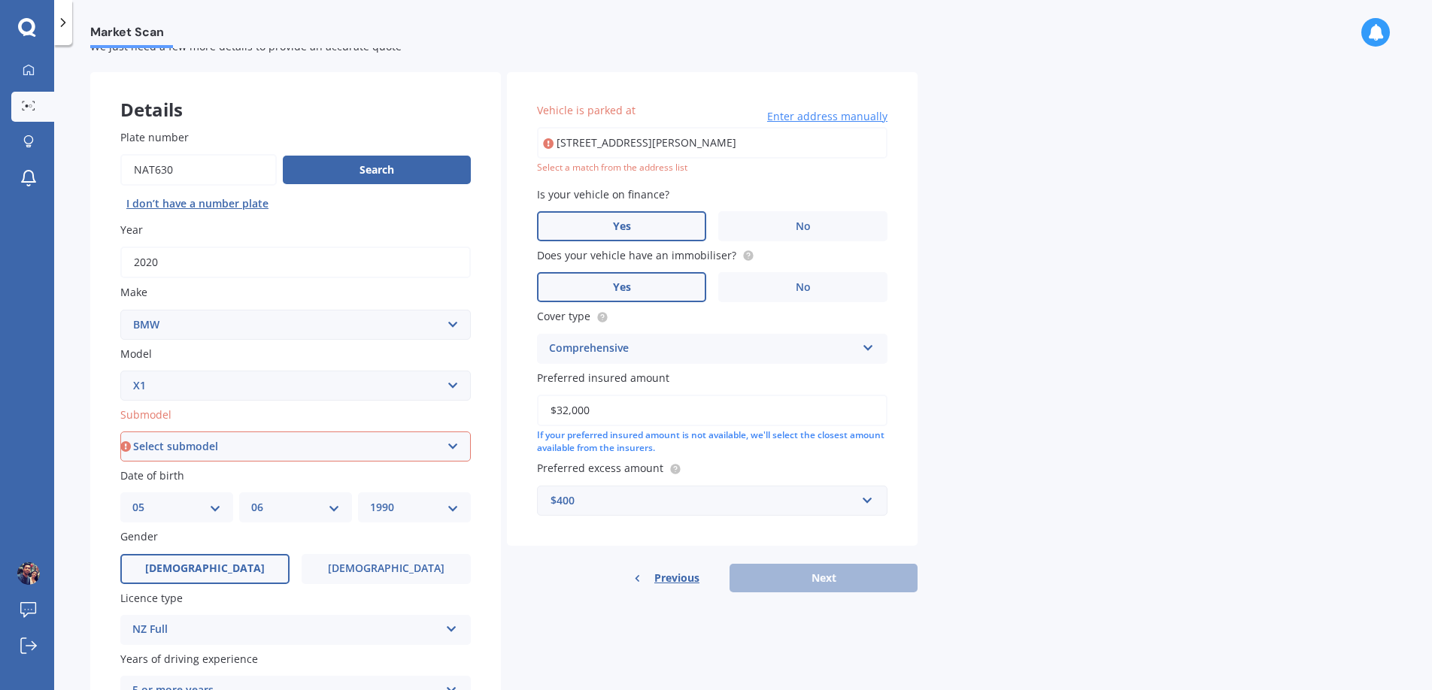
click at [317, 450] on select "Select submodel 18i 2.0 SUV Petrol Turbo 20d 20i 23d 25i SDrive 18d Station Wag…" at bounding box center [295, 447] width 350 height 30
select select "SDRIVE 18D"
click at [120, 432] on select "Select submodel 18i 2.0 SUV Petrol Turbo 20d 20i 23d 25i SDrive 18d Station Wag…" at bounding box center [295, 447] width 350 height 30
click at [807, 147] on input "[STREET_ADDRESS][PERSON_NAME]" at bounding box center [712, 143] width 350 height 32
click at [889, 186] on div "Vehicle is parked at [STREET_ADDRESS][PERSON_NAME] Enter address manually Selec…" at bounding box center [712, 309] width 411 height 474
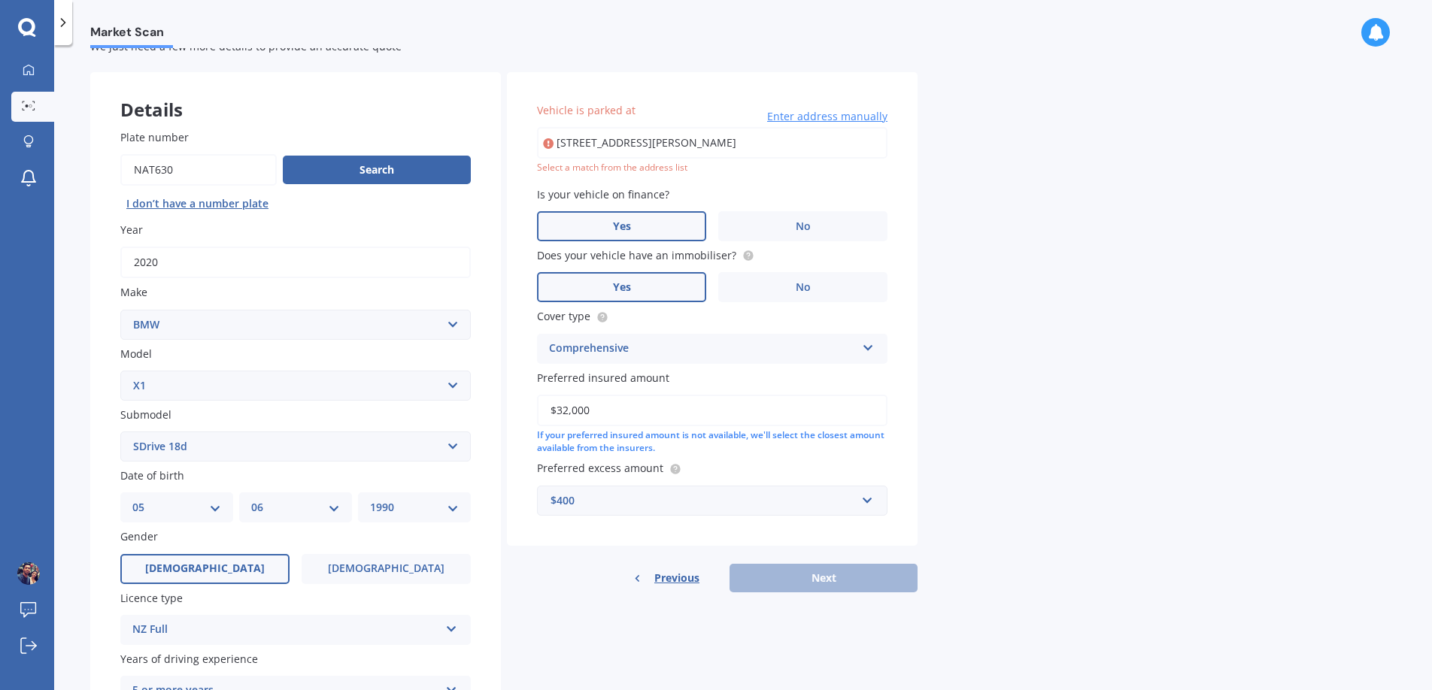
click at [740, 136] on input "[STREET_ADDRESS][PERSON_NAME]" at bounding box center [712, 143] width 350 height 32
drag, startPoint x: 579, startPoint y: 138, endPoint x: 886, endPoint y: 140, distance: 307.5
click at [886, 140] on input "[STREET_ADDRESS][PERSON_NAME]" at bounding box center [712, 143] width 350 height 32
type input "[STREET_ADDRESS][PERSON_NAME]"
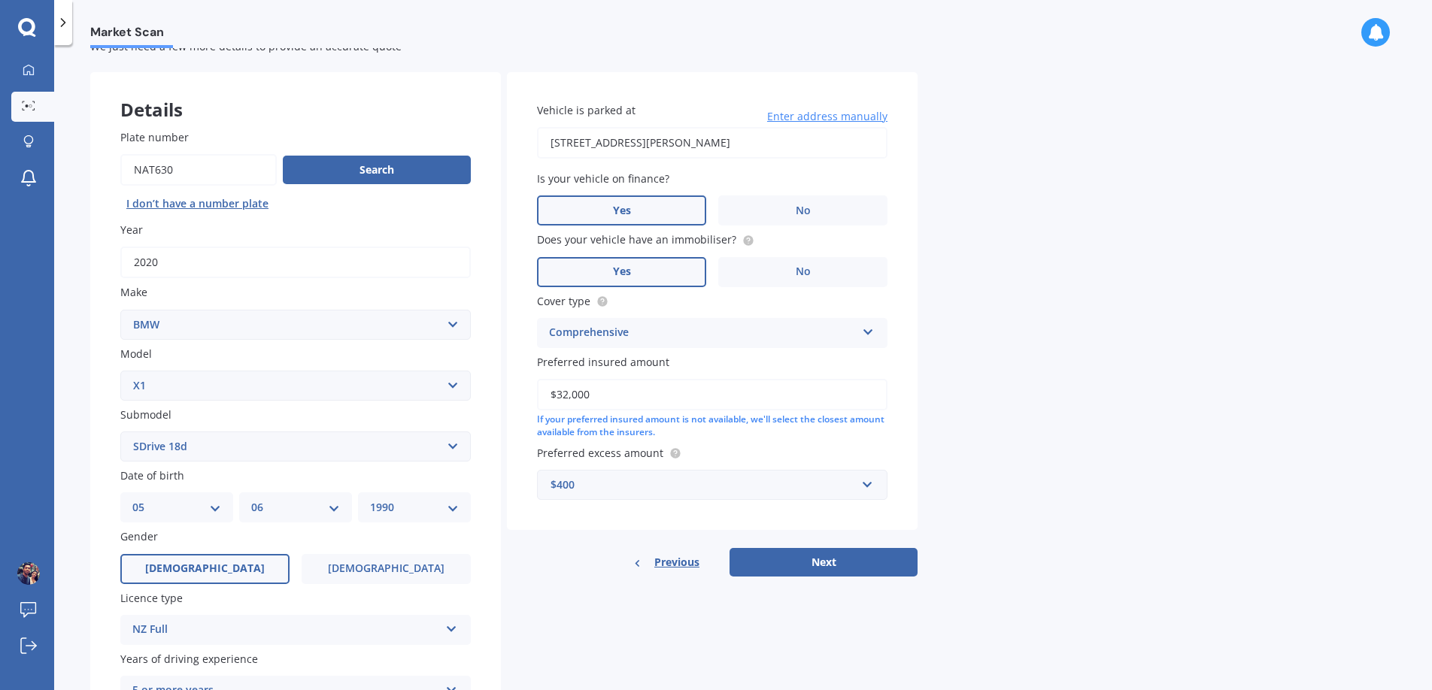
click at [562, 395] on input "$32,000" at bounding box center [712, 395] width 350 height 32
click at [807, 550] on button "Next" at bounding box center [823, 562] width 188 height 29
select select "05"
select select "06"
select select "1990"
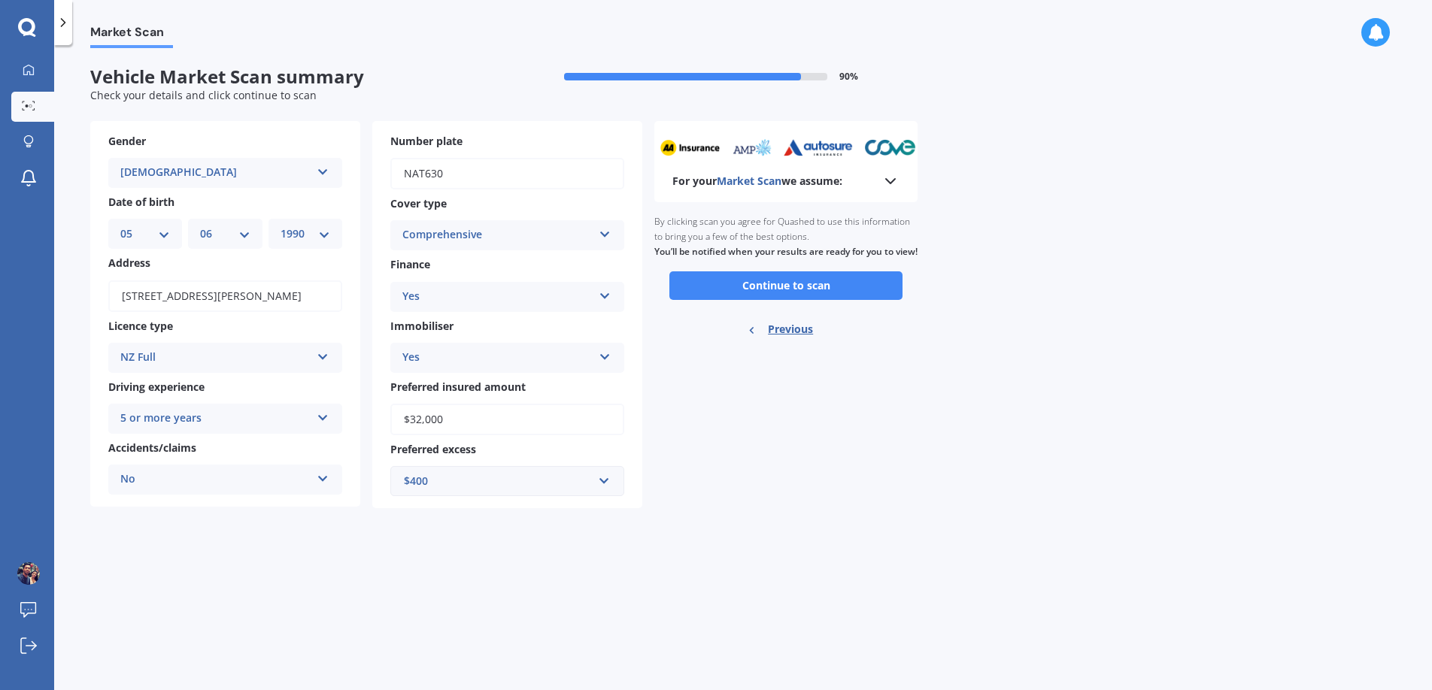
scroll to position [0, 0]
click at [740, 300] on button "Continue to scan" at bounding box center [785, 285] width 233 height 29
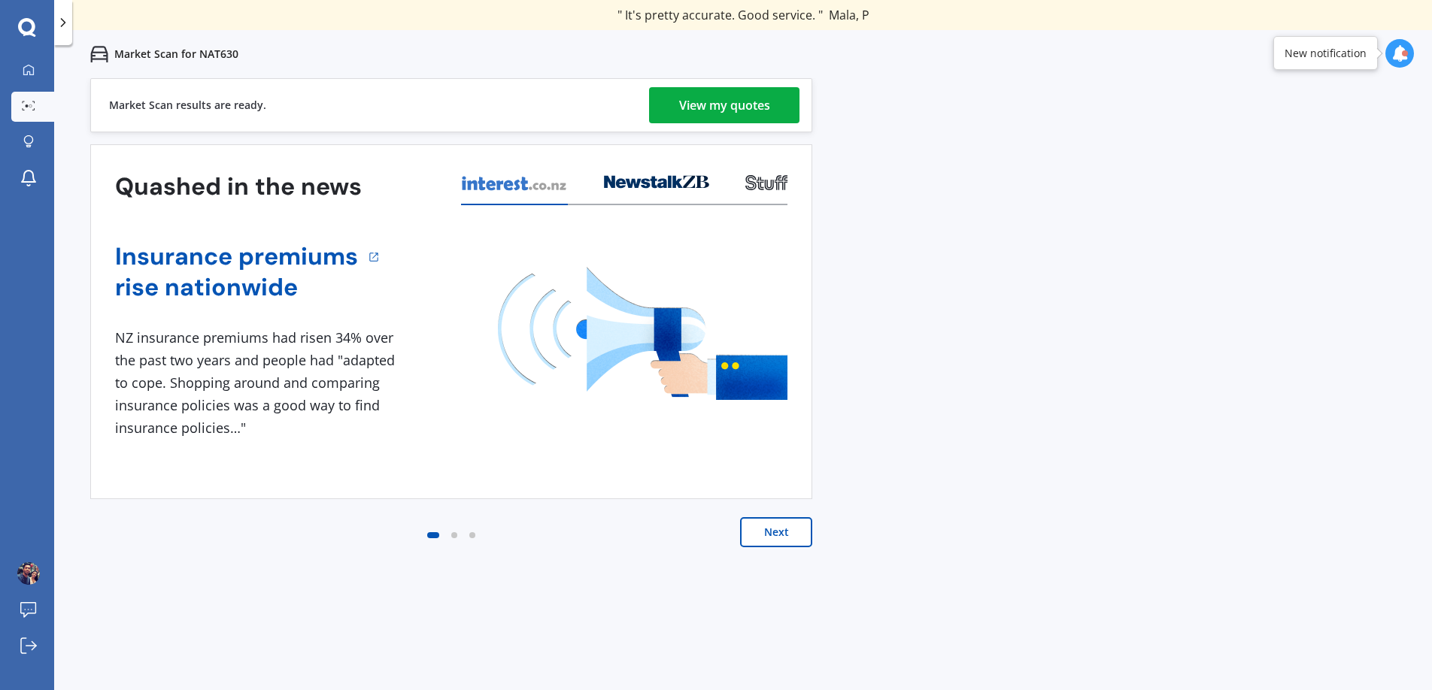
click at [773, 105] on link "View my quotes" at bounding box center [724, 105] width 150 height 36
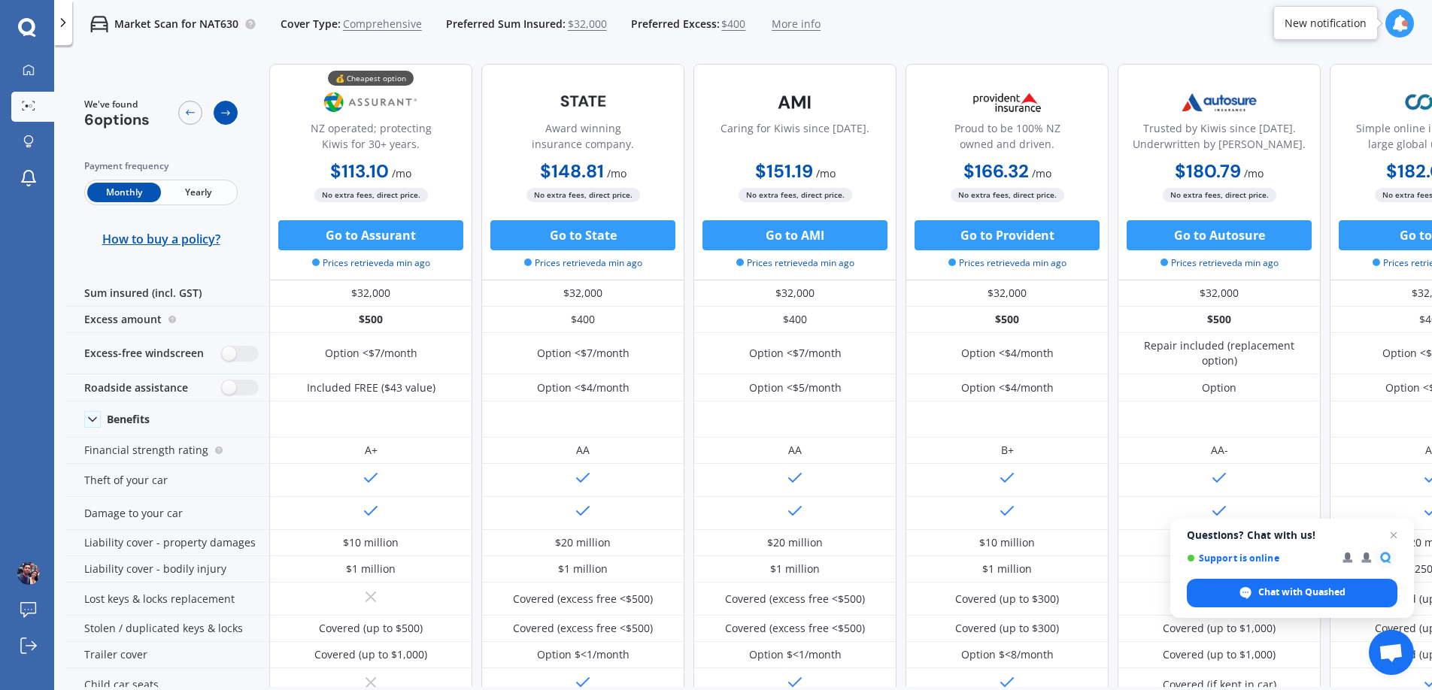
click at [223, 107] on icon at bounding box center [226, 113] width 12 height 12
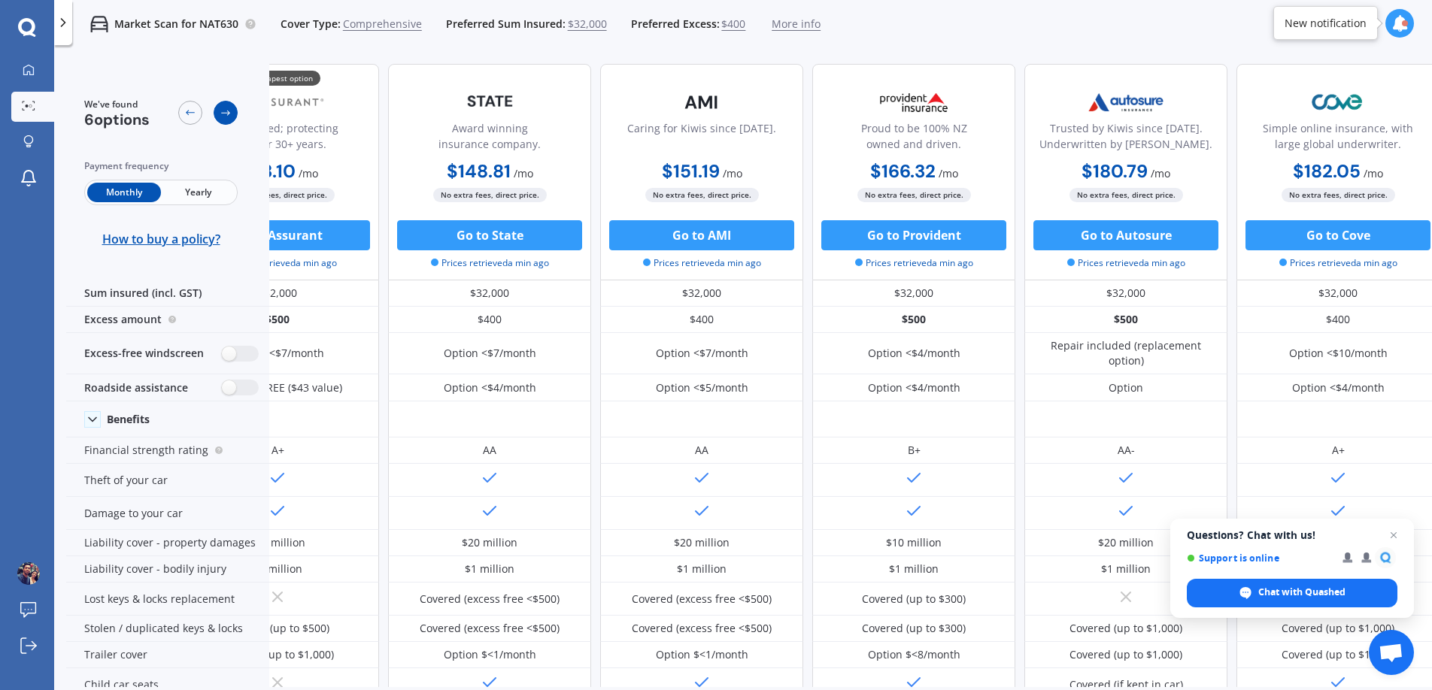
scroll to position [0, 108]
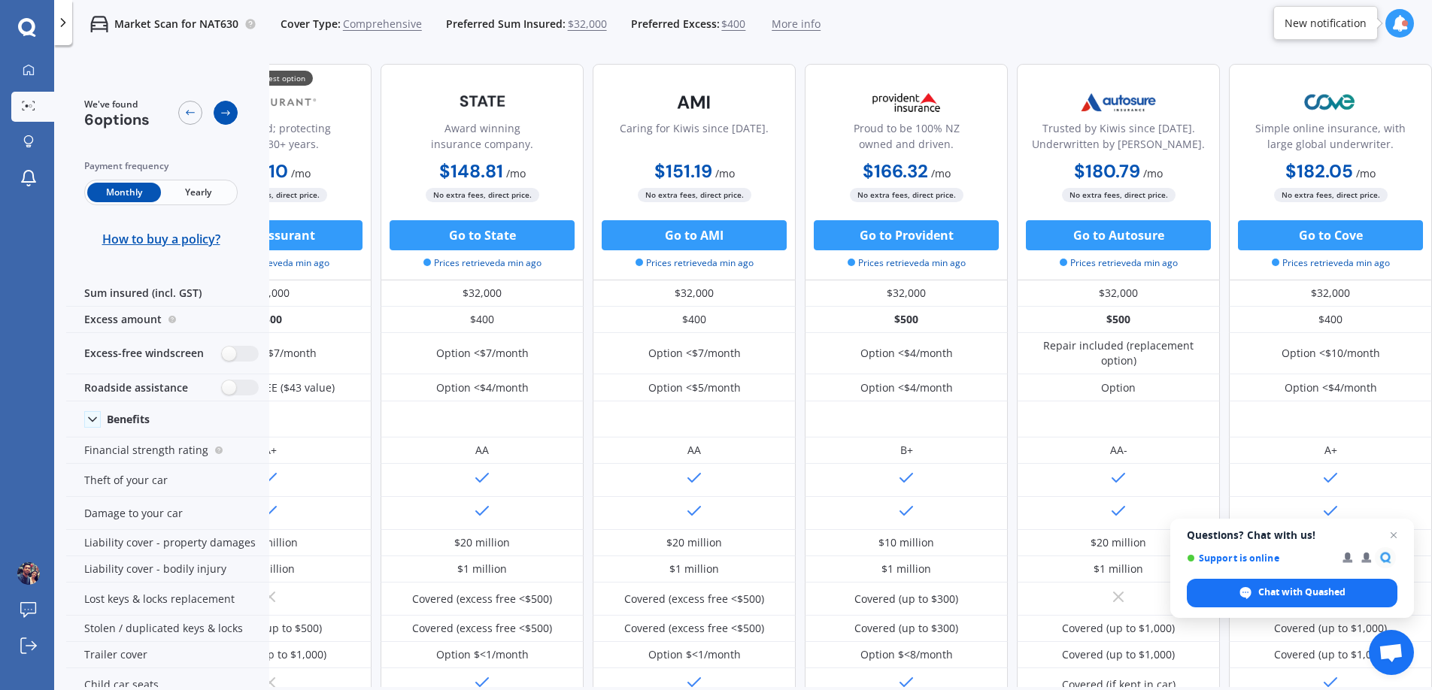
click at [223, 107] on icon at bounding box center [226, 113] width 12 height 12
click at [177, 111] on div "We've found 6 options" at bounding box center [160, 113] width 153 height 31
click at [182, 114] on div at bounding box center [190, 113] width 24 height 24
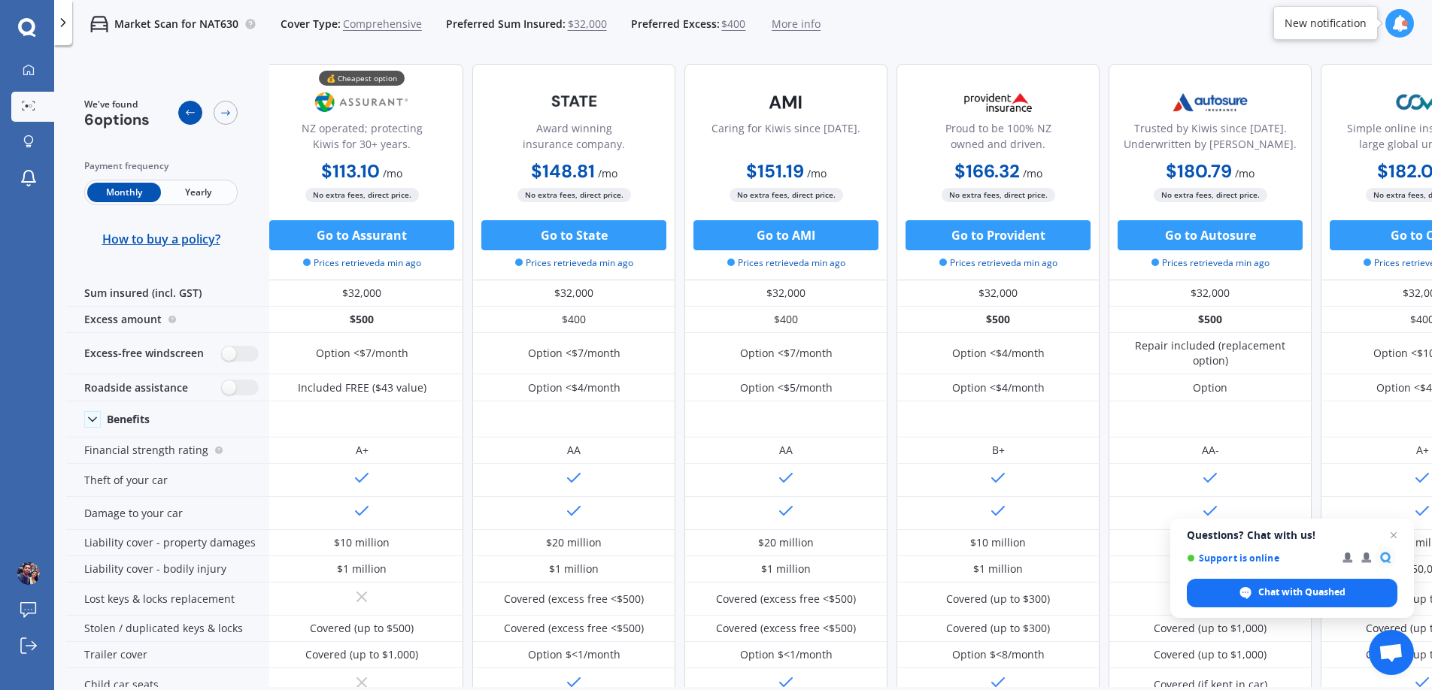
scroll to position [0, 0]
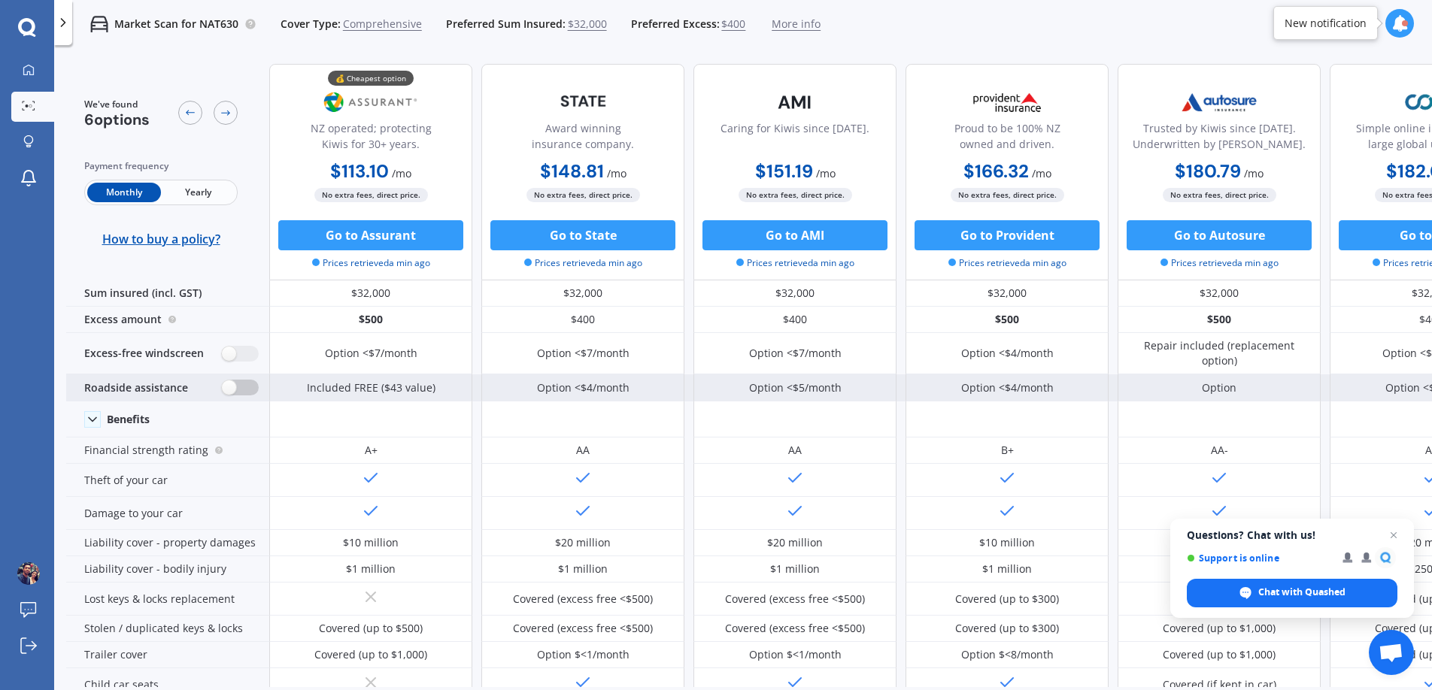
click at [230, 393] on label at bounding box center [240, 388] width 37 height 16
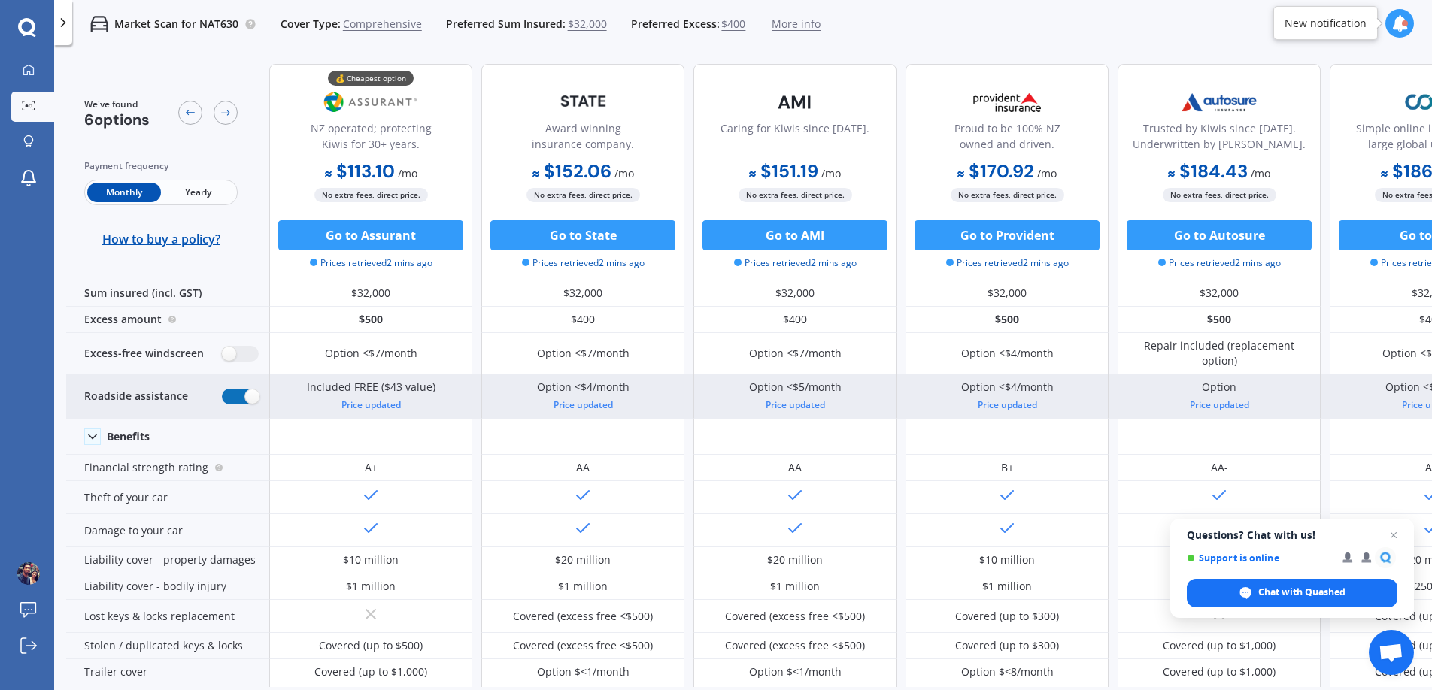
click at [230, 393] on label at bounding box center [240, 397] width 37 height 16
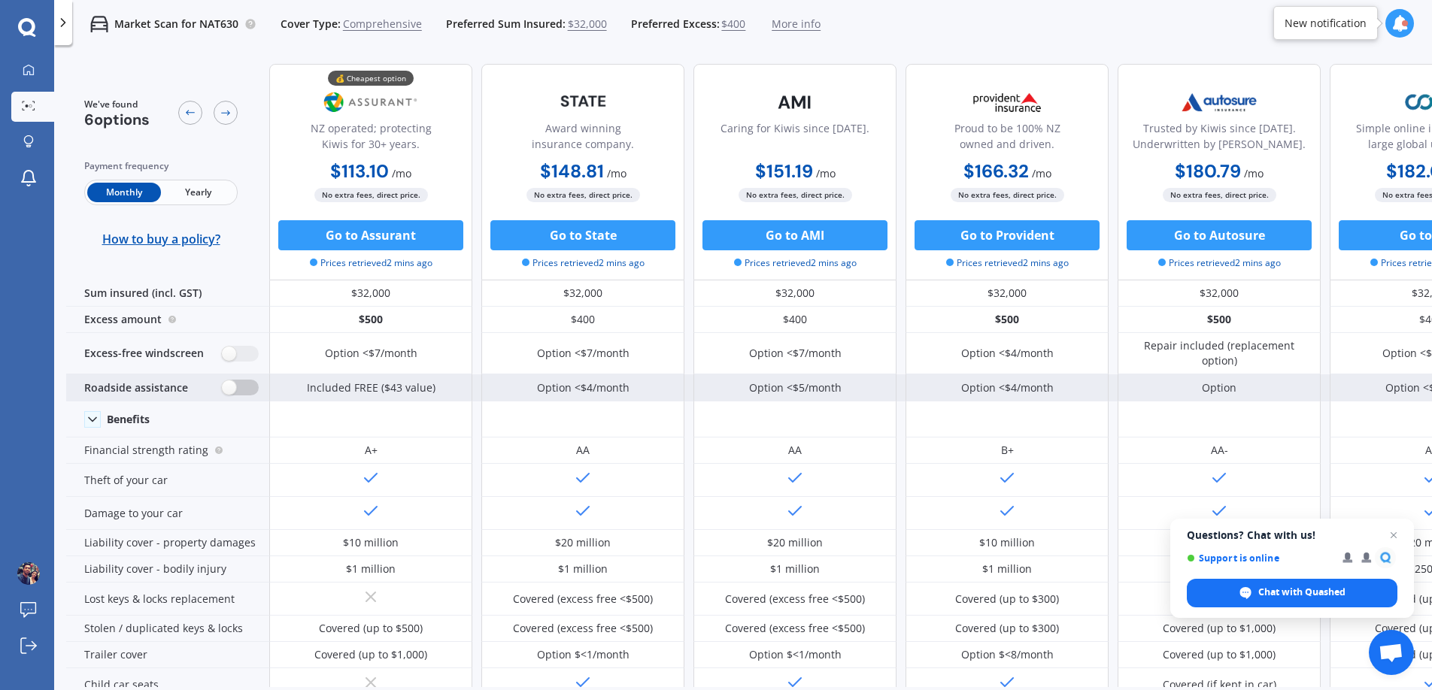
click at [230, 393] on label at bounding box center [240, 388] width 37 height 16
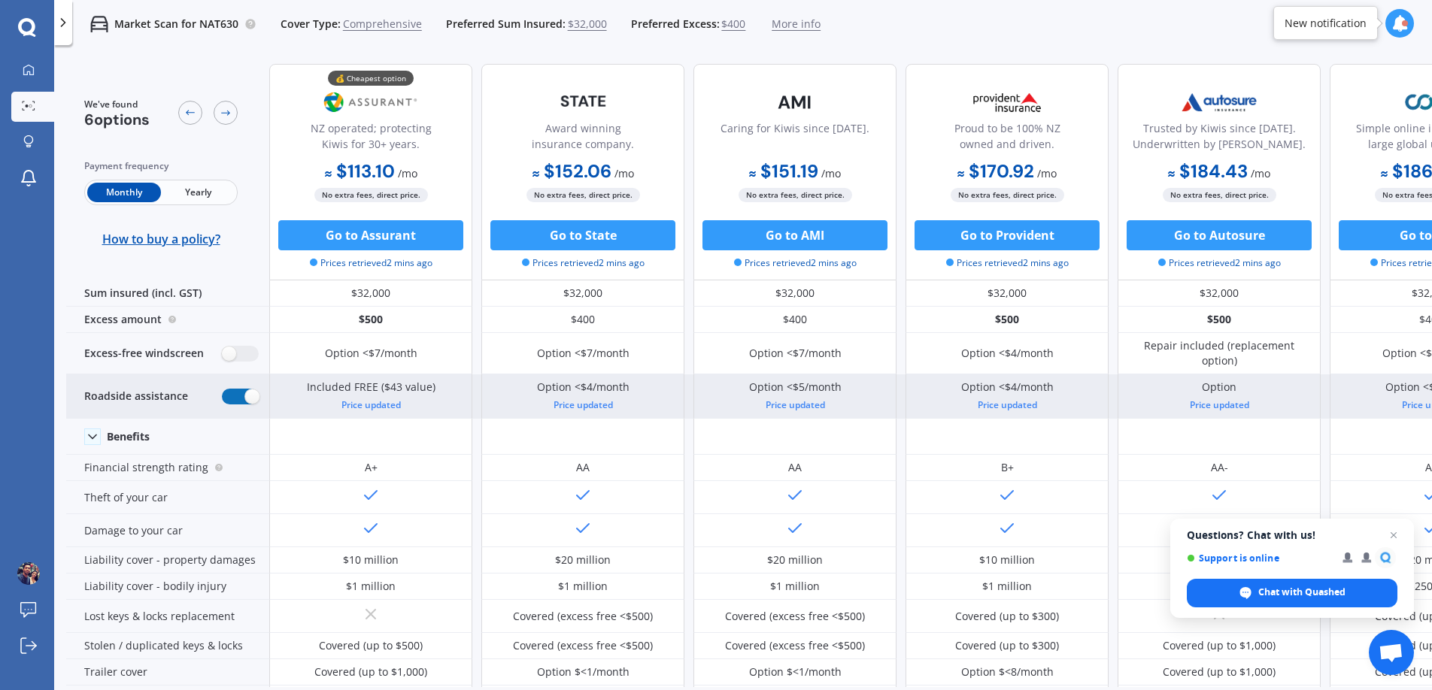
click at [250, 398] on label at bounding box center [240, 397] width 37 height 16
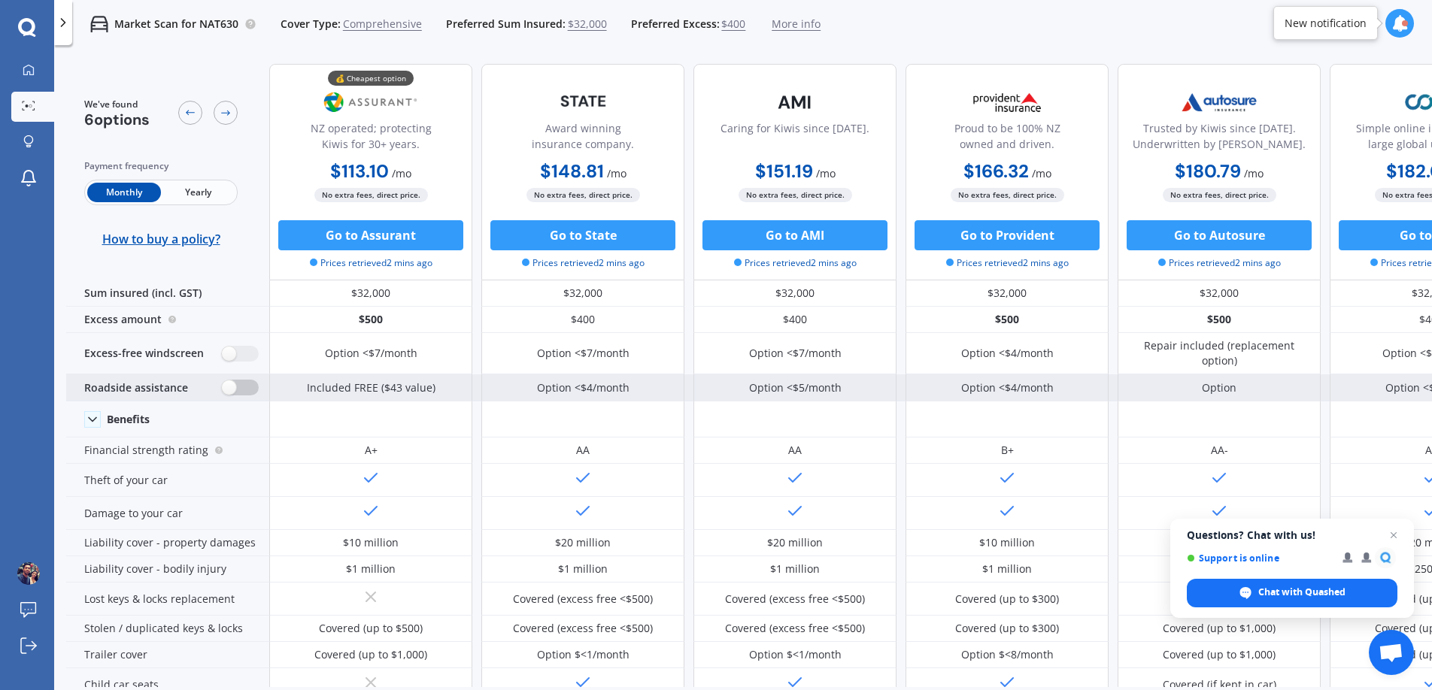
click at [250, 398] on div "Roadside assistance" at bounding box center [167, 387] width 203 height 27
click at [237, 395] on div "Roadside assistance" at bounding box center [167, 387] width 203 height 27
click at [232, 394] on label at bounding box center [240, 388] width 37 height 16
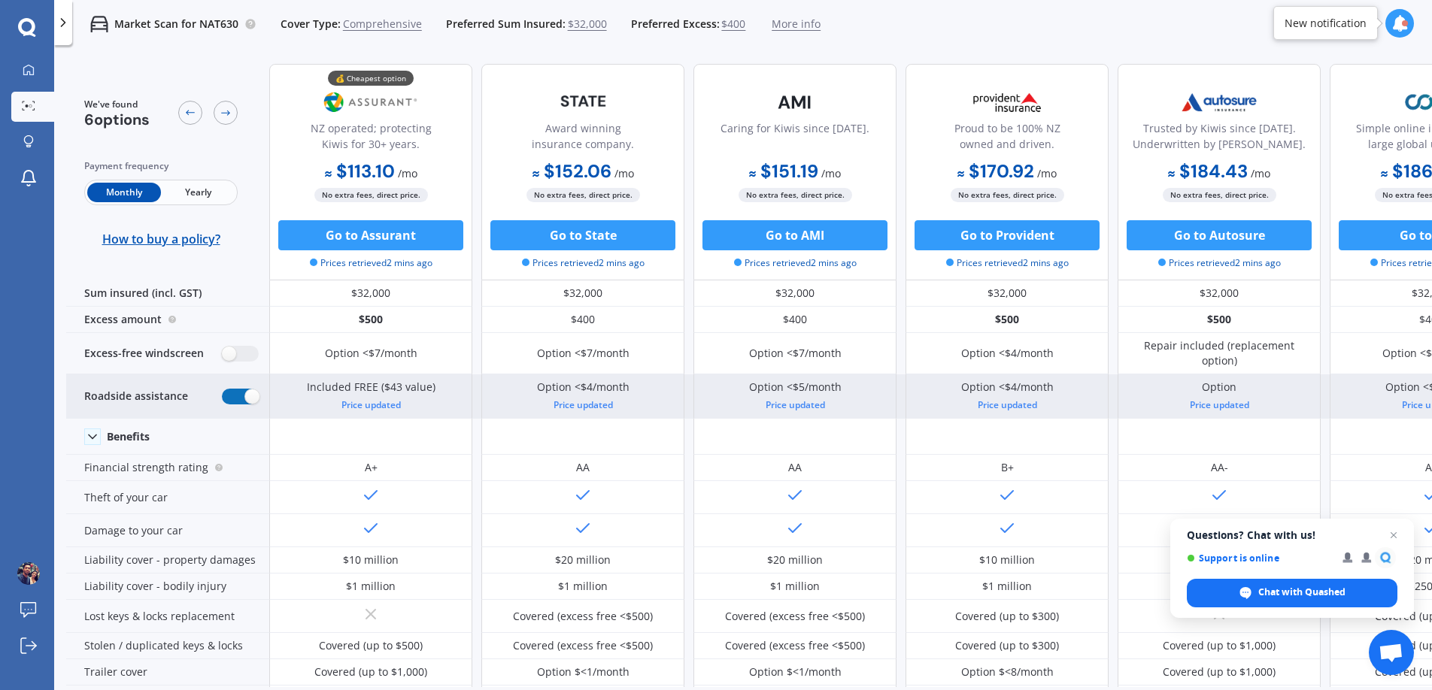
click at [232, 394] on label at bounding box center [240, 397] width 37 height 16
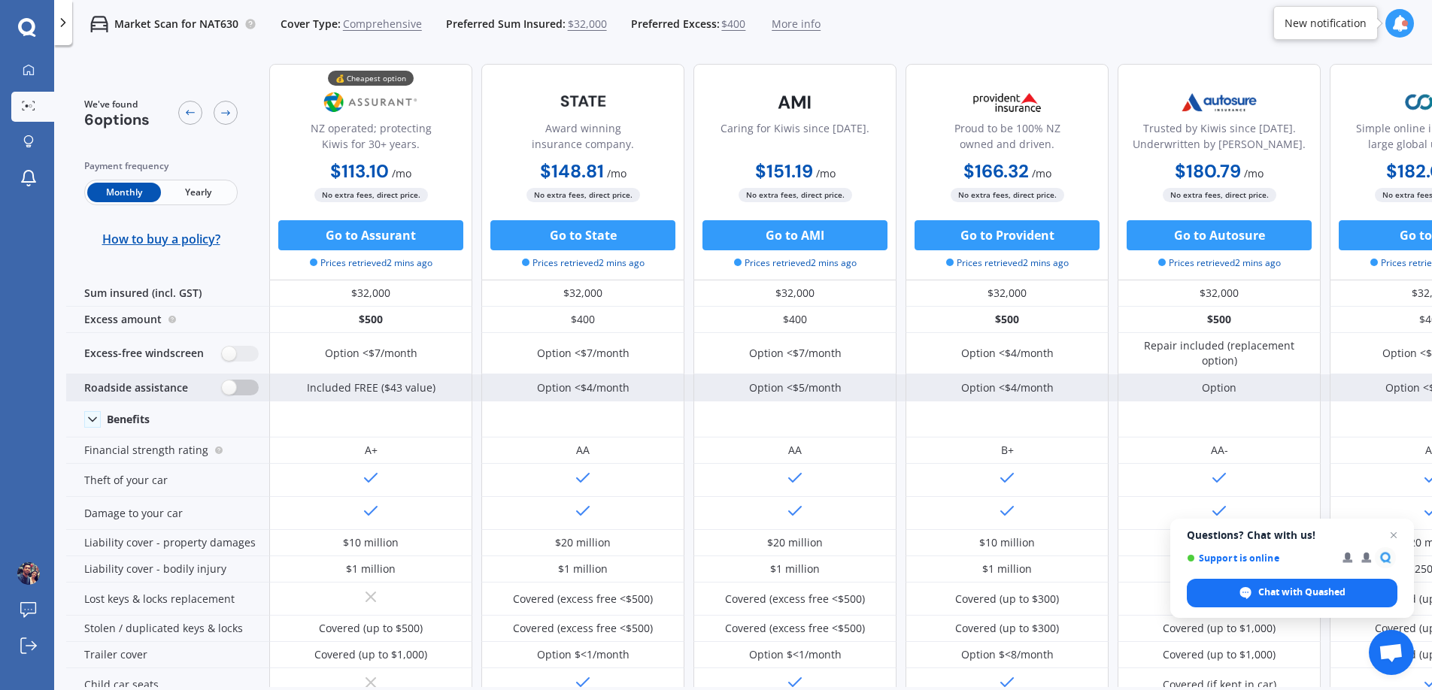
click at [232, 394] on label at bounding box center [240, 388] width 37 height 16
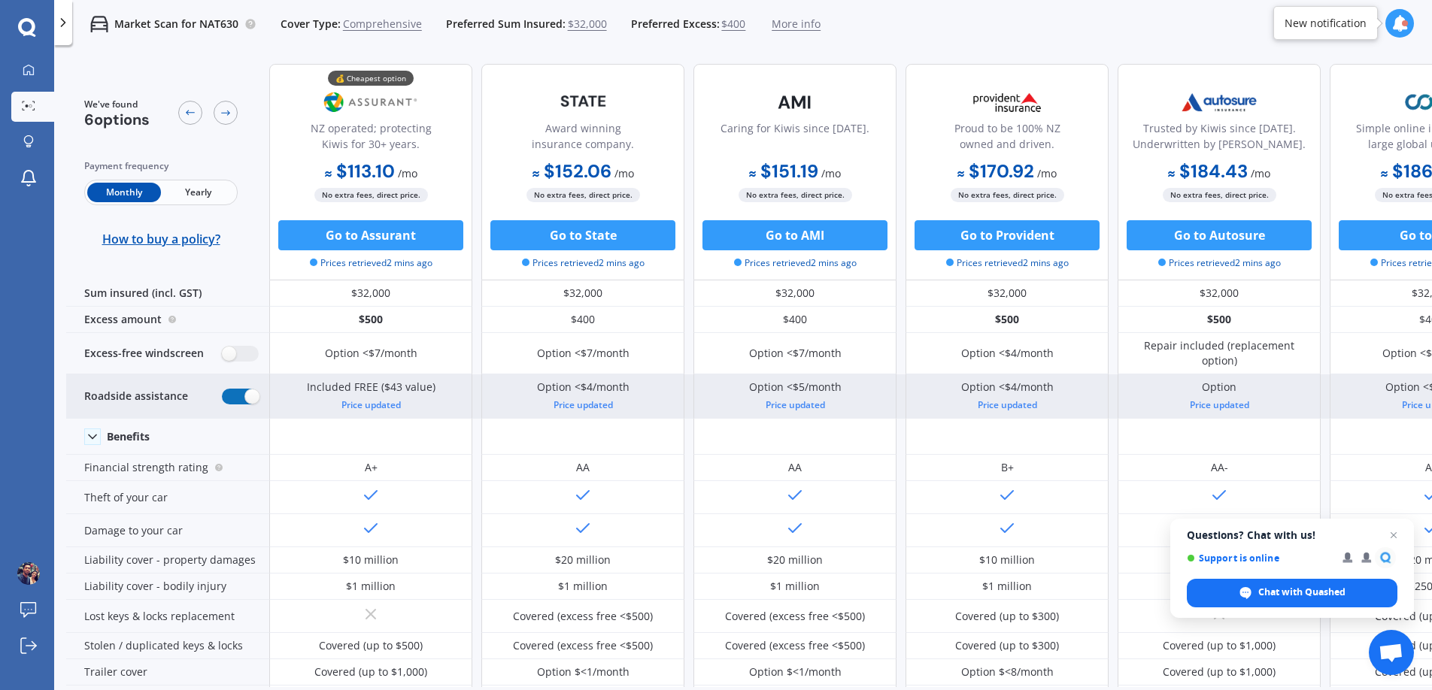
click at [232, 394] on label at bounding box center [240, 397] width 37 height 16
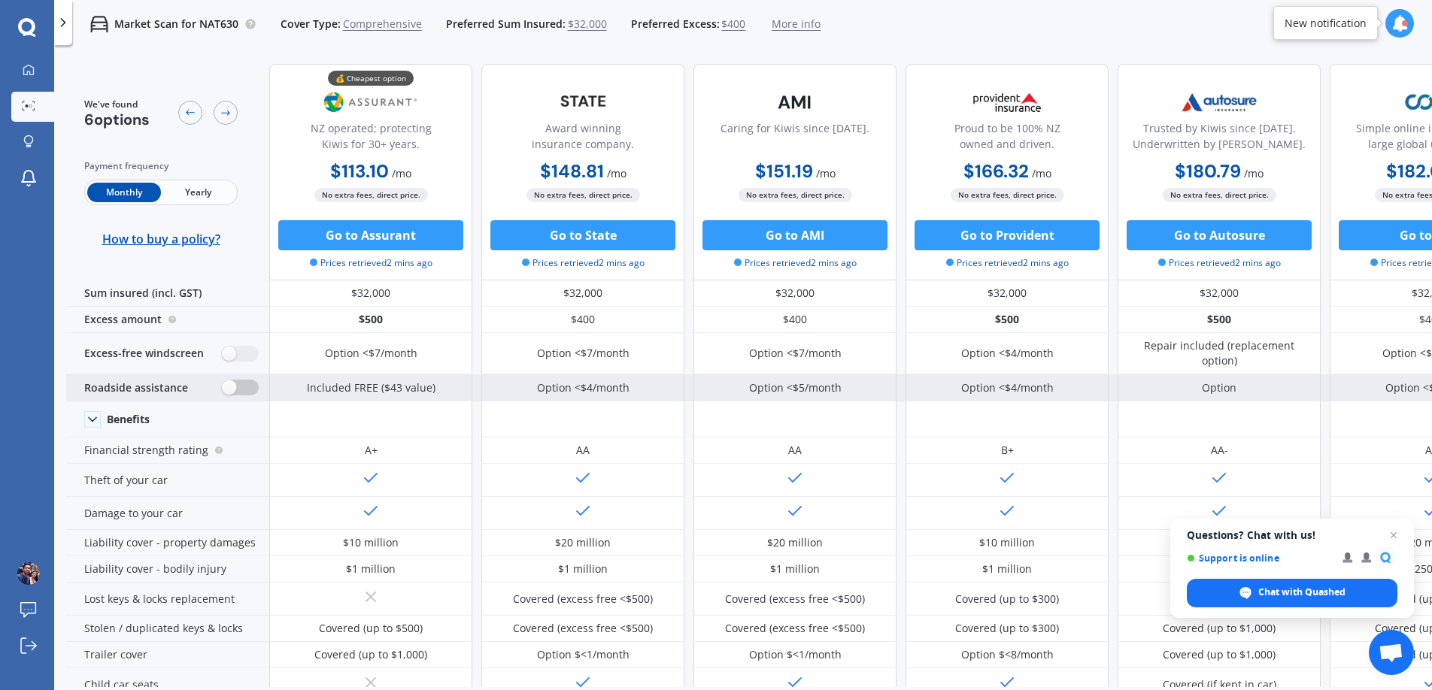
click at [232, 394] on label at bounding box center [240, 388] width 37 height 16
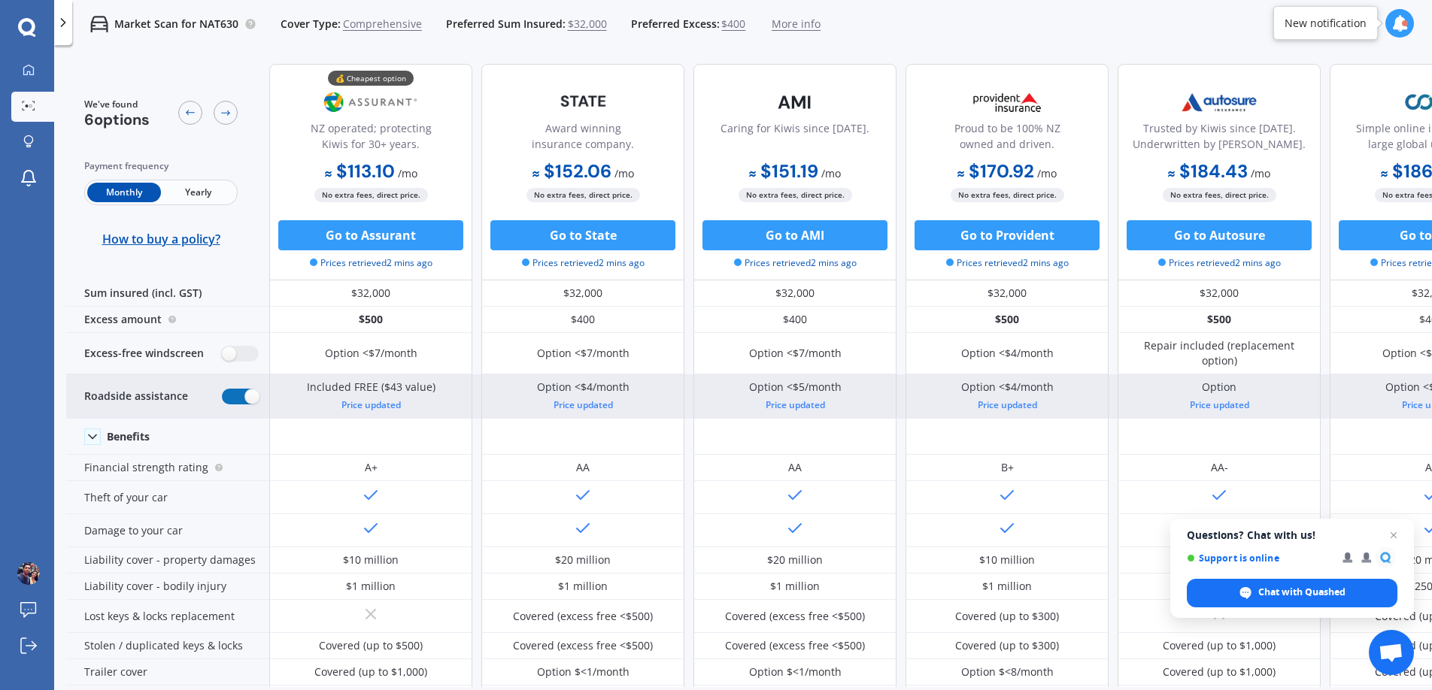
click at [232, 394] on label at bounding box center [240, 397] width 37 height 16
radio input "false"
